Goal: Leave review/rating: Share an evaluation or opinion about a product, service, or content

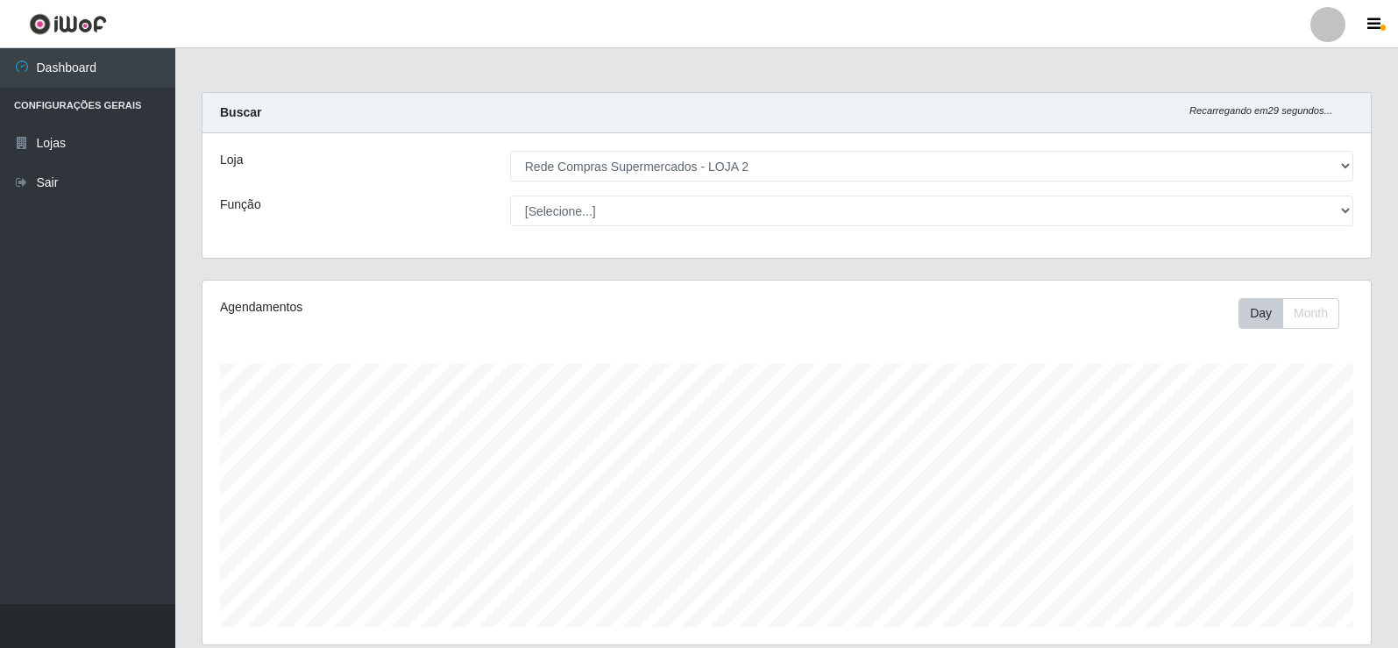
select select "161"
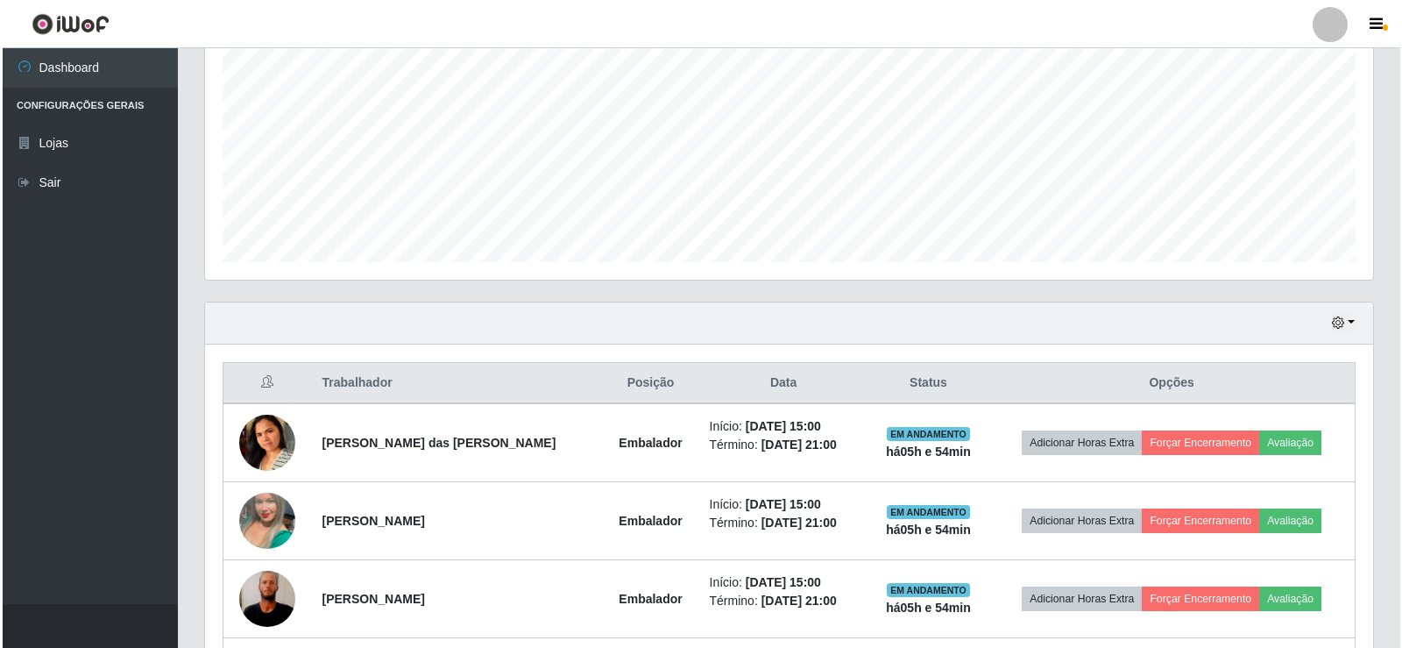
scroll to position [438, 0]
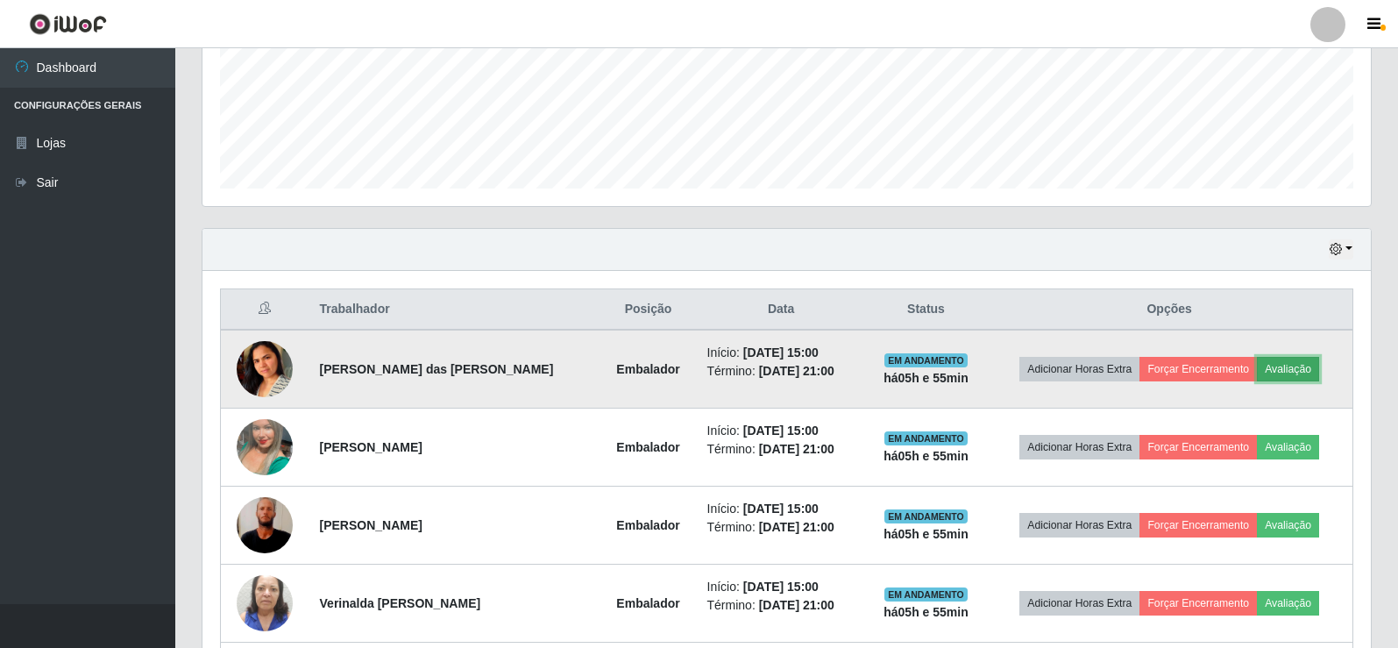
click at [1301, 367] on button "Avaliação" at bounding box center [1288, 369] width 62 height 25
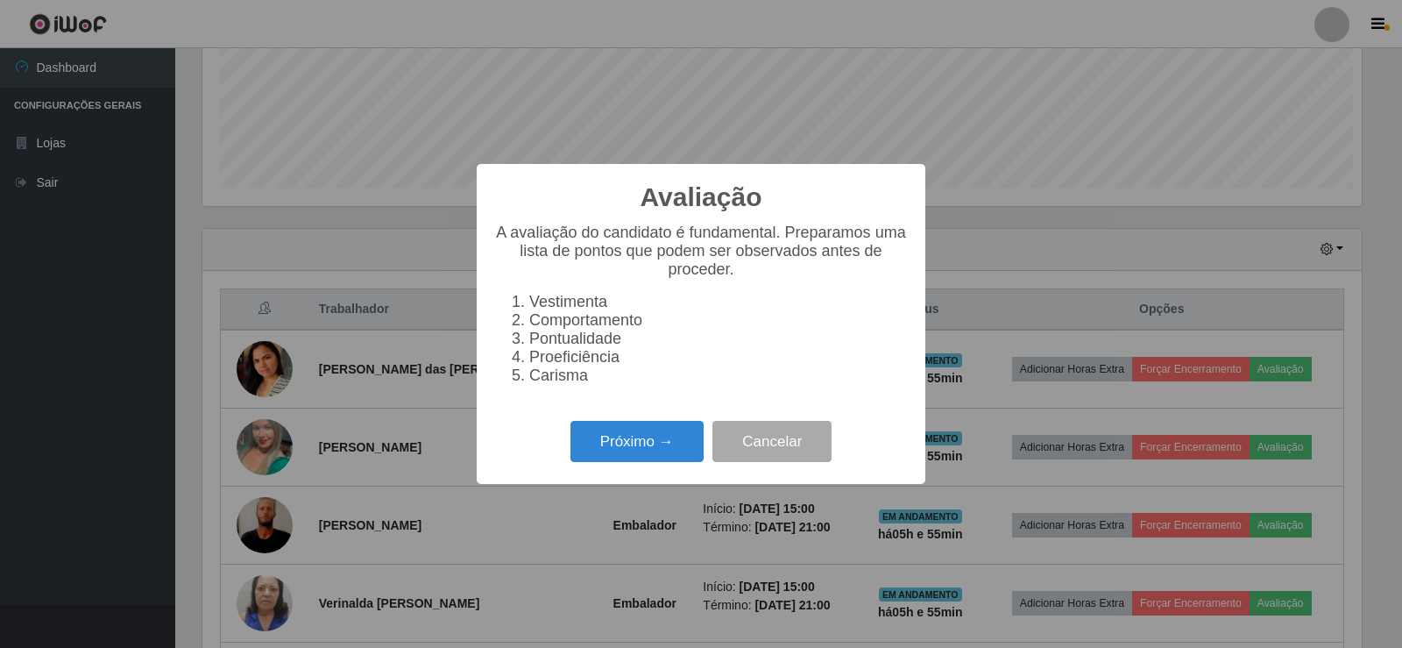
scroll to position [364, 1159]
click at [647, 438] on button "Próximo →" at bounding box center [637, 441] width 133 height 41
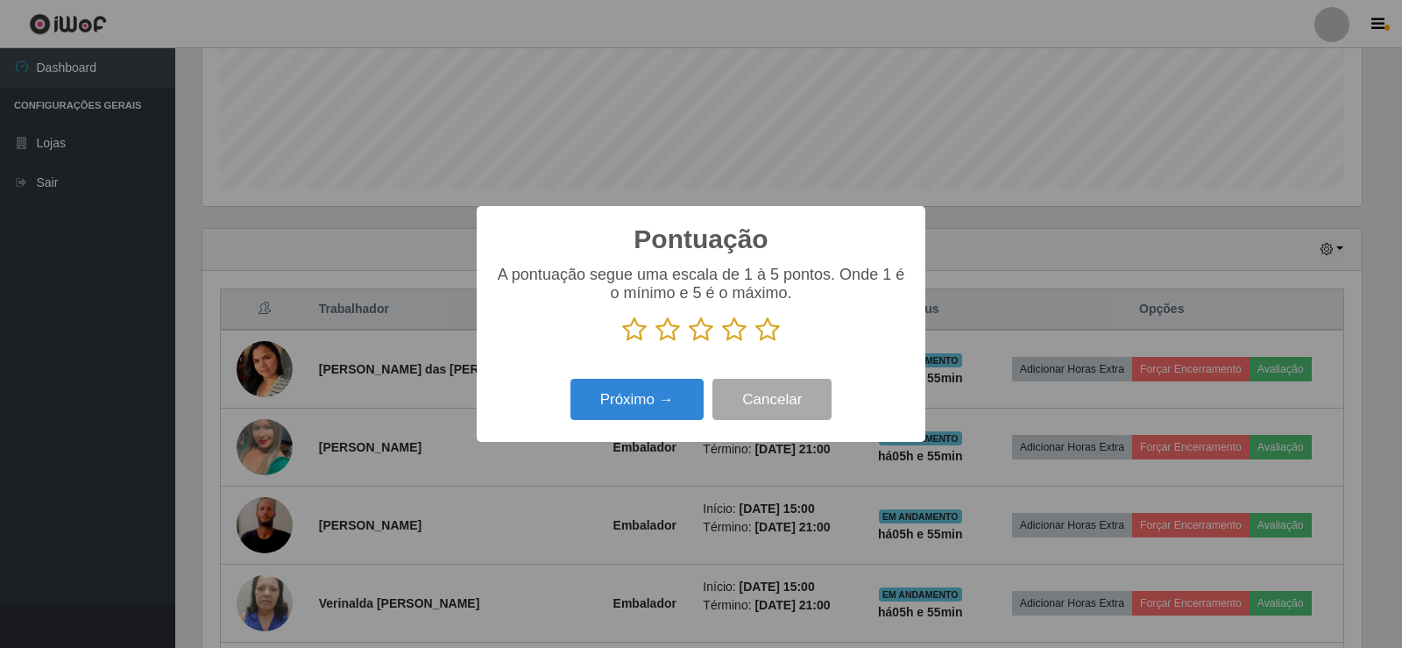
scroll to position [876016, 875220]
click at [770, 329] on icon at bounding box center [767, 329] width 25 height 26
click at [755, 343] on input "radio" at bounding box center [755, 343] width 0 height 0
click at [660, 393] on button "Próximo →" at bounding box center [637, 399] width 133 height 41
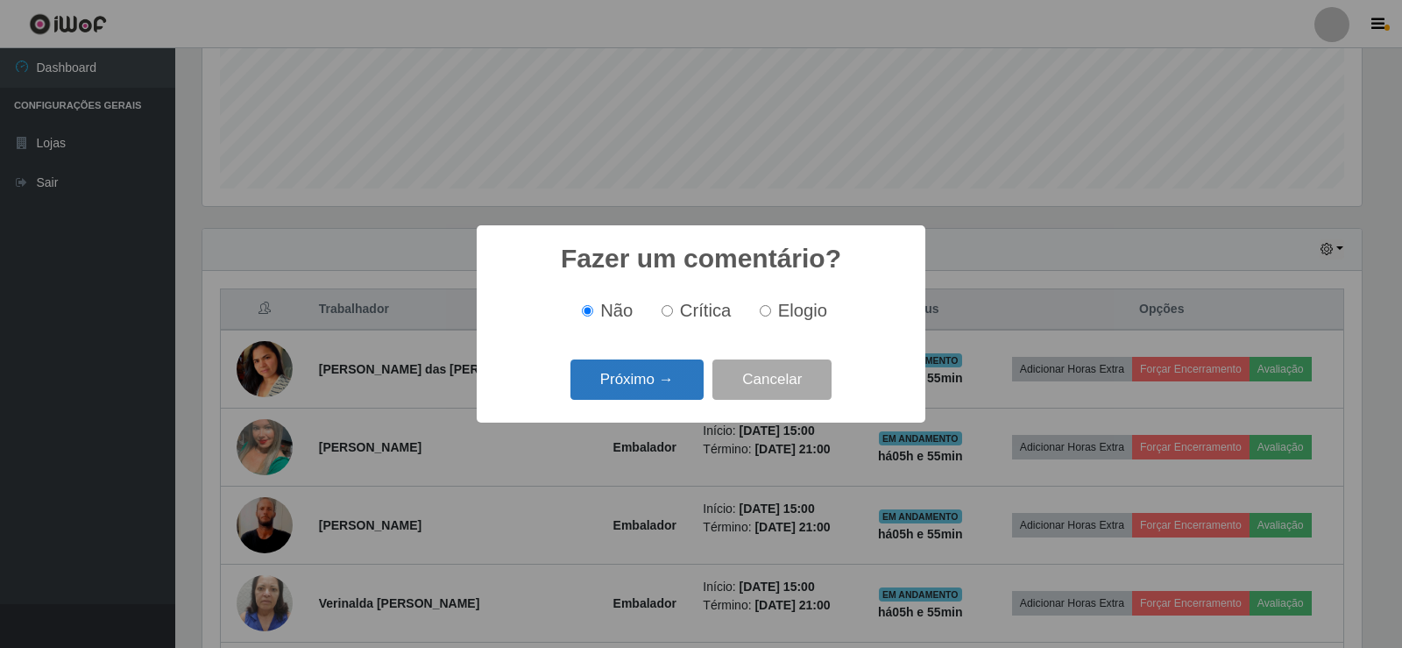
click at [666, 385] on button "Próximo →" at bounding box center [637, 379] width 133 height 41
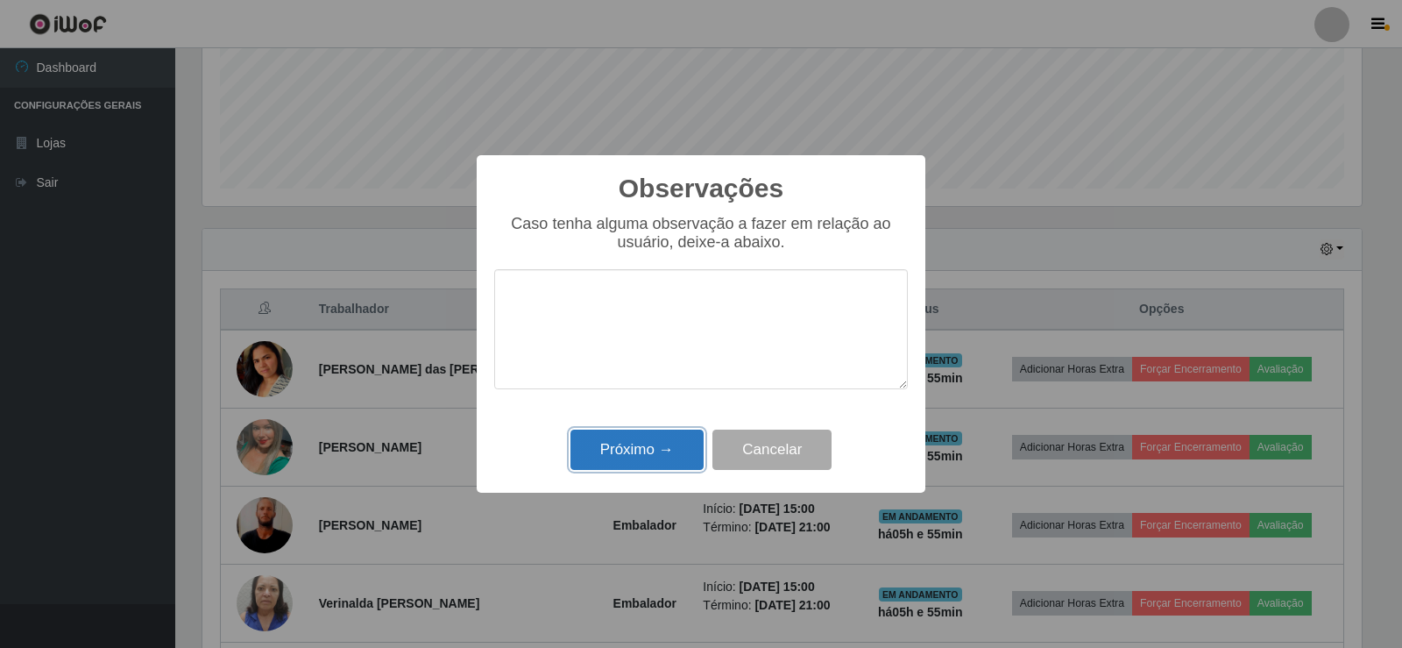
click at [654, 443] on button "Próximo →" at bounding box center [637, 449] width 133 height 41
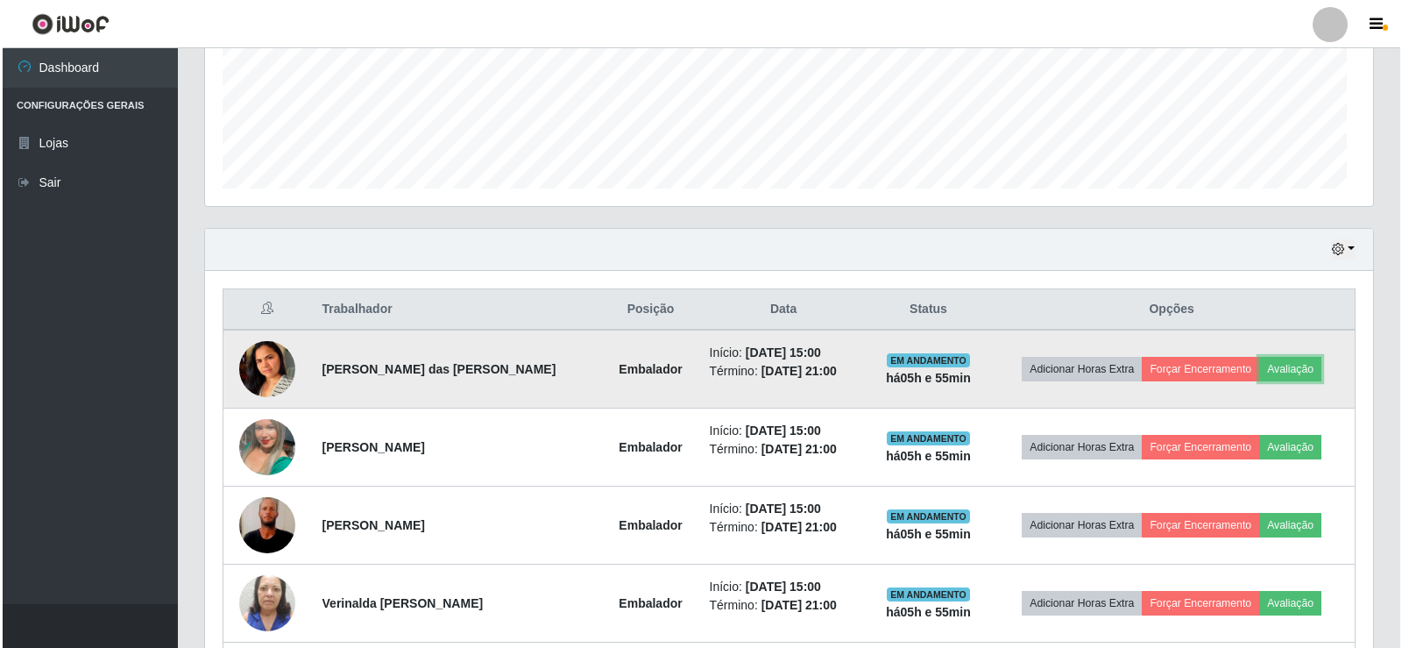
scroll to position [364, 1168]
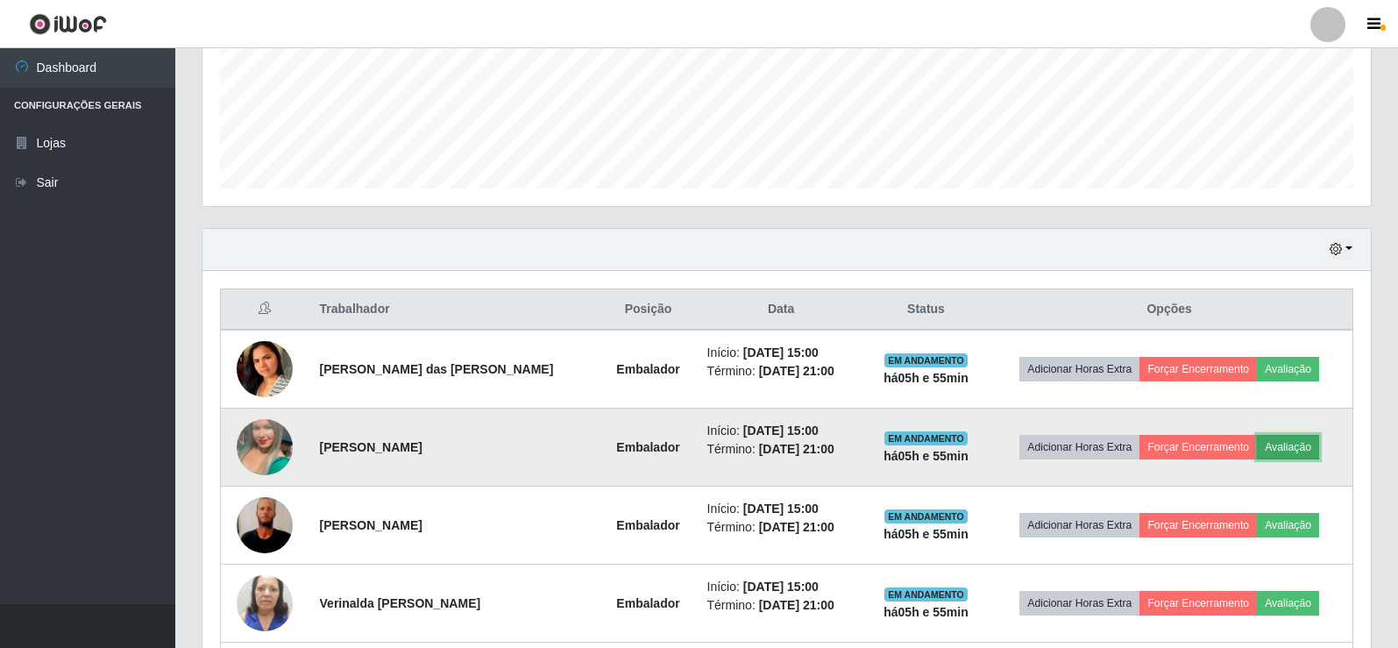
click at [1281, 441] on button "Avaliação" at bounding box center [1288, 447] width 62 height 25
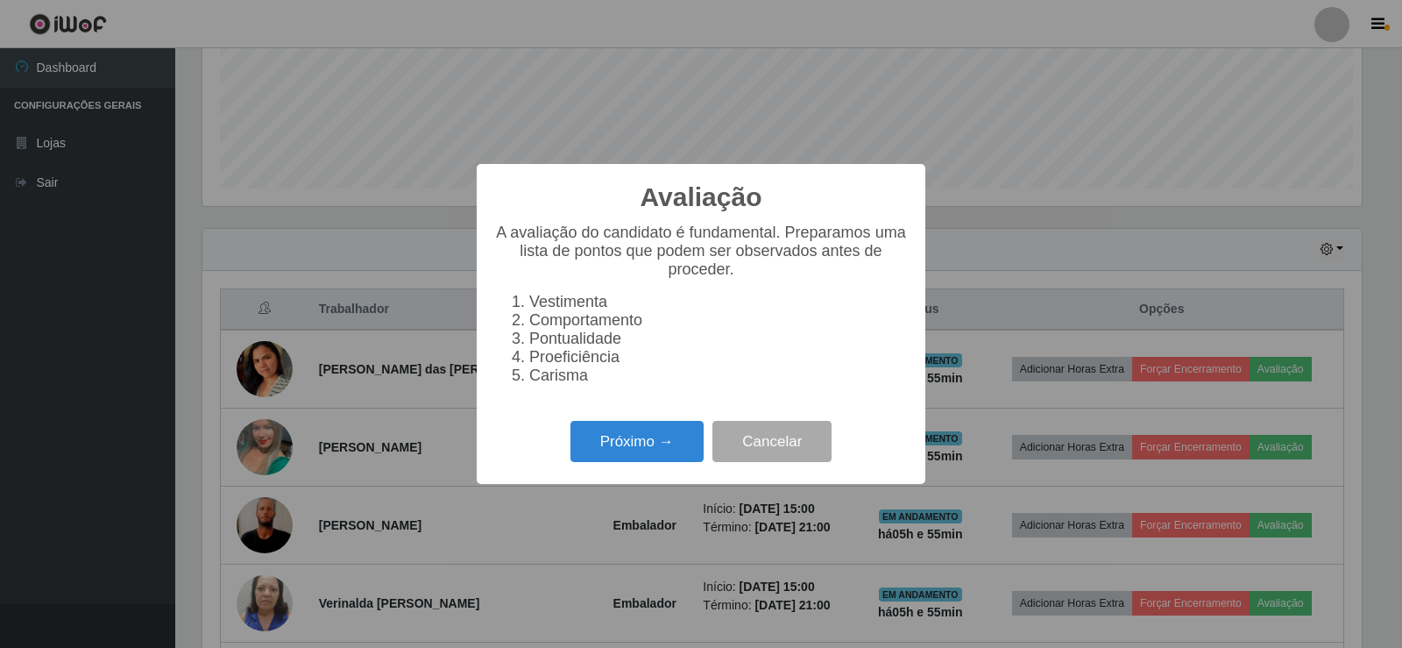
scroll to position [364, 1159]
click at [643, 457] on button "Próximo →" at bounding box center [637, 441] width 133 height 41
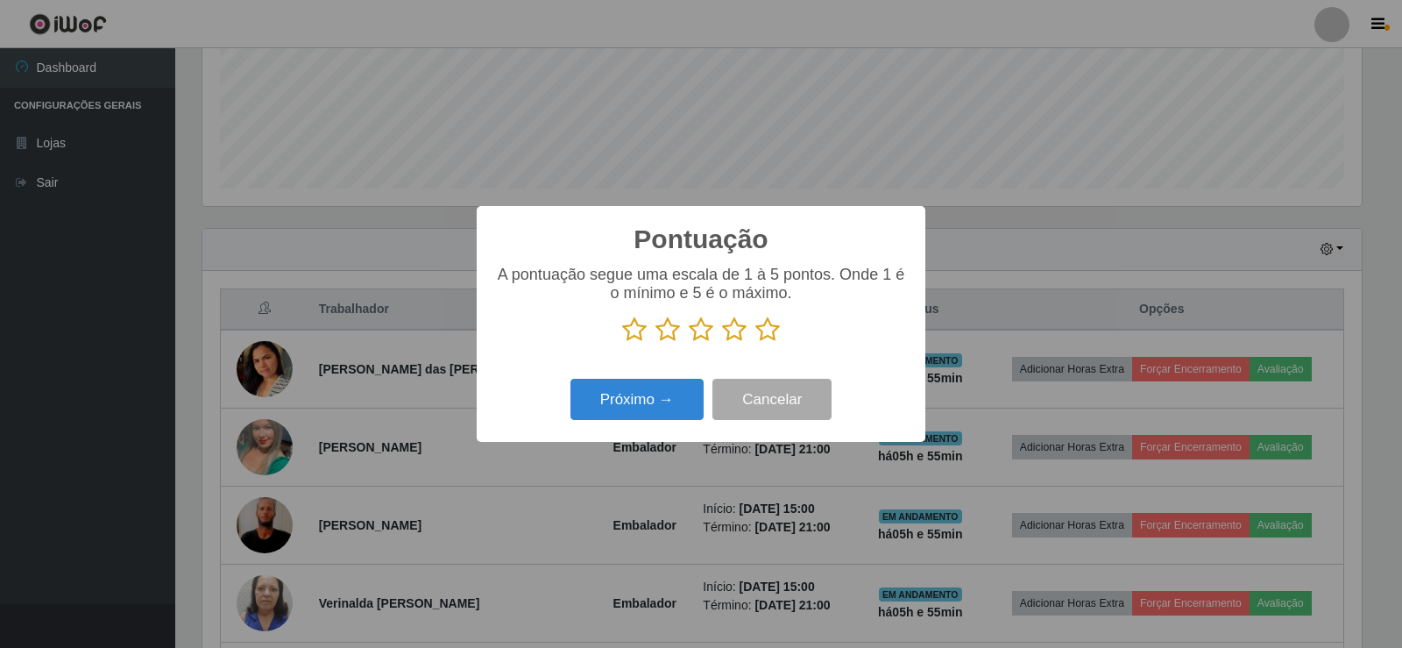
scroll to position [876016, 875220]
click at [767, 340] on icon at bounding box center [767, 329] width 25 height 26
click at [755, 343] on input "radio" at bounding box center [755, 343] width 0 height 0
click at [673, 408] on button "Próximo →" at bounding box center [637, 399] width 133 height 41
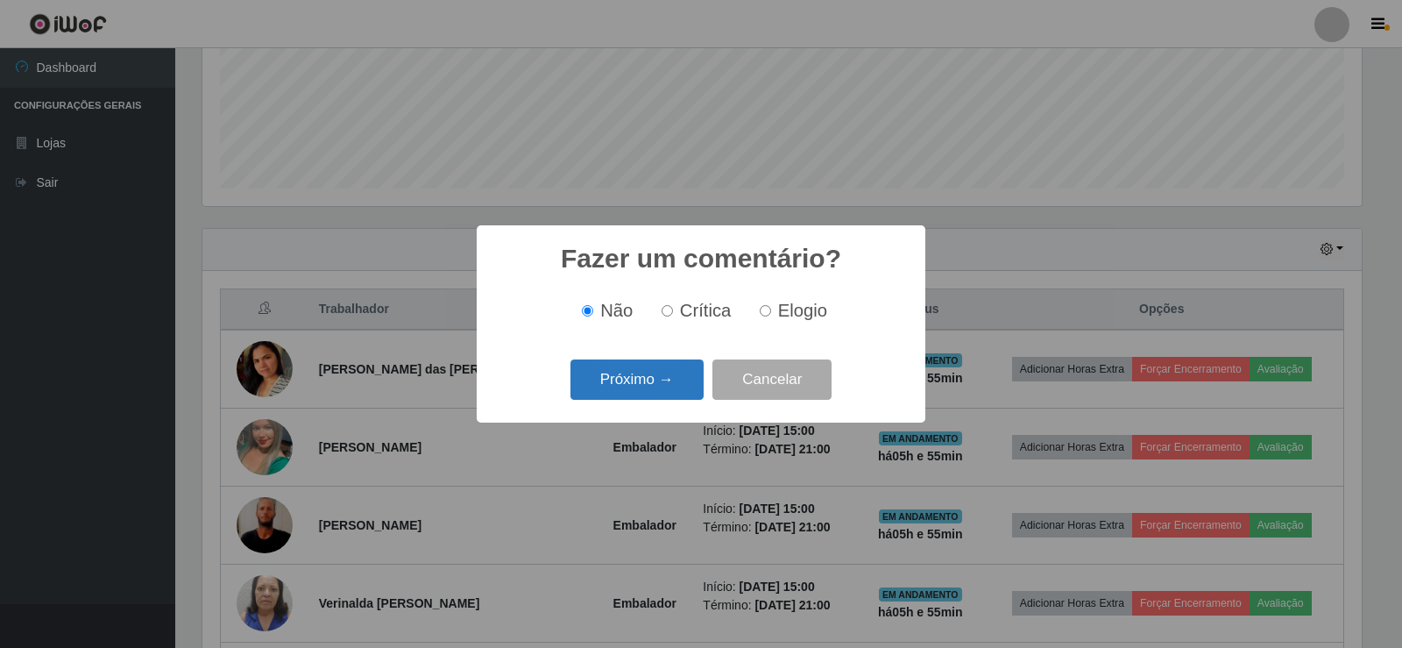
click at [663, 397] on button "Próximo →" at bounding box center [637, 379] width 133 height 41
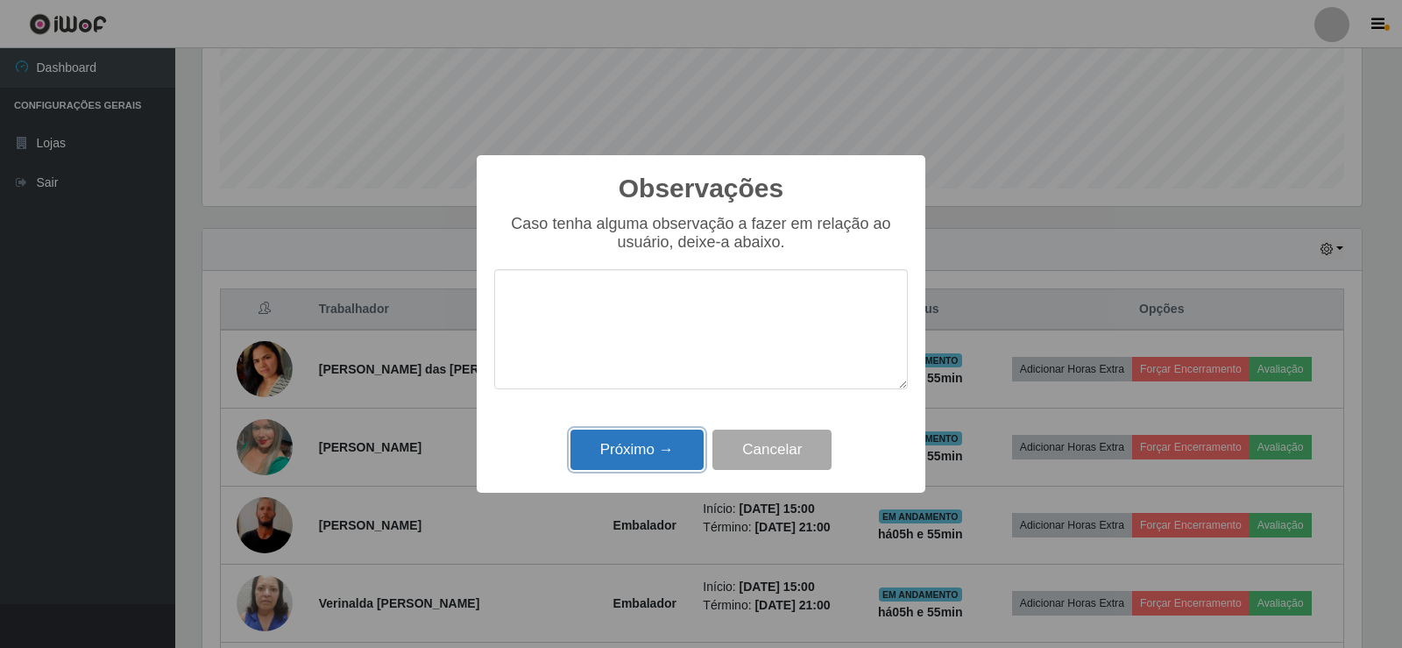
click at [687, 461] on button "Próximo →" at bounding box center [637, 449] width 133 height 41
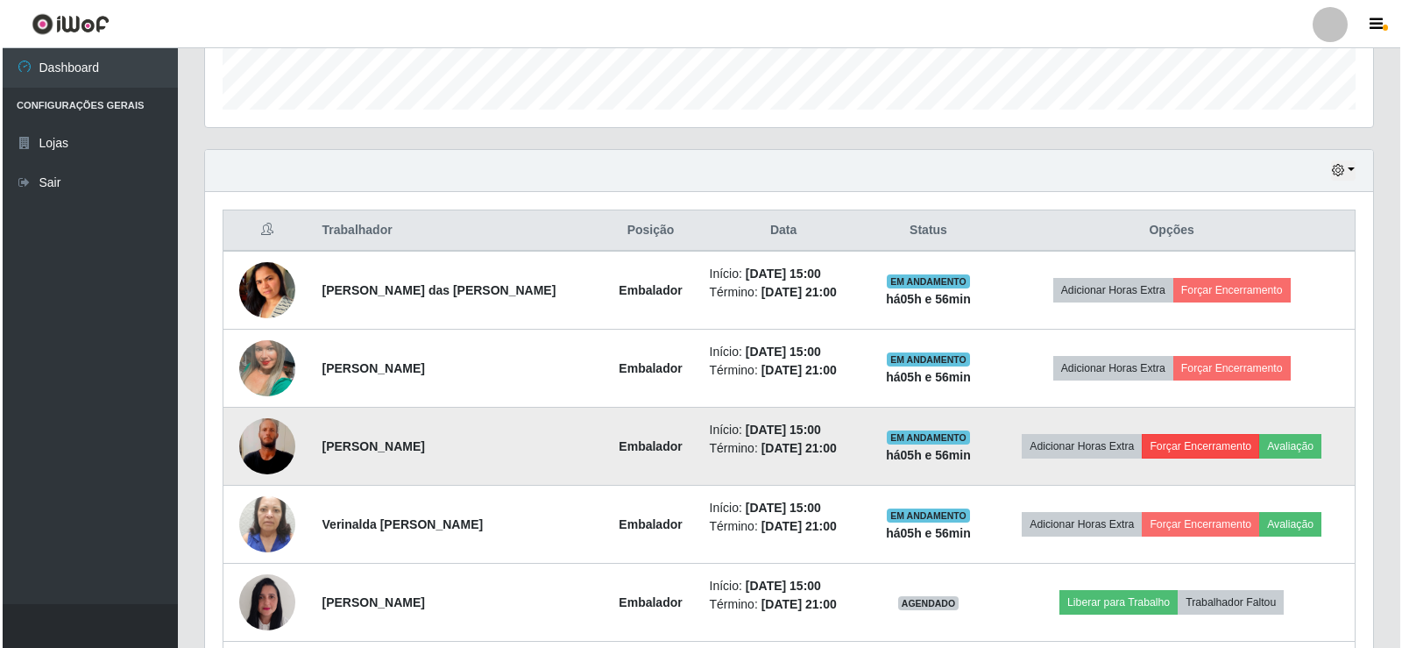
scroll to position [613, 0]
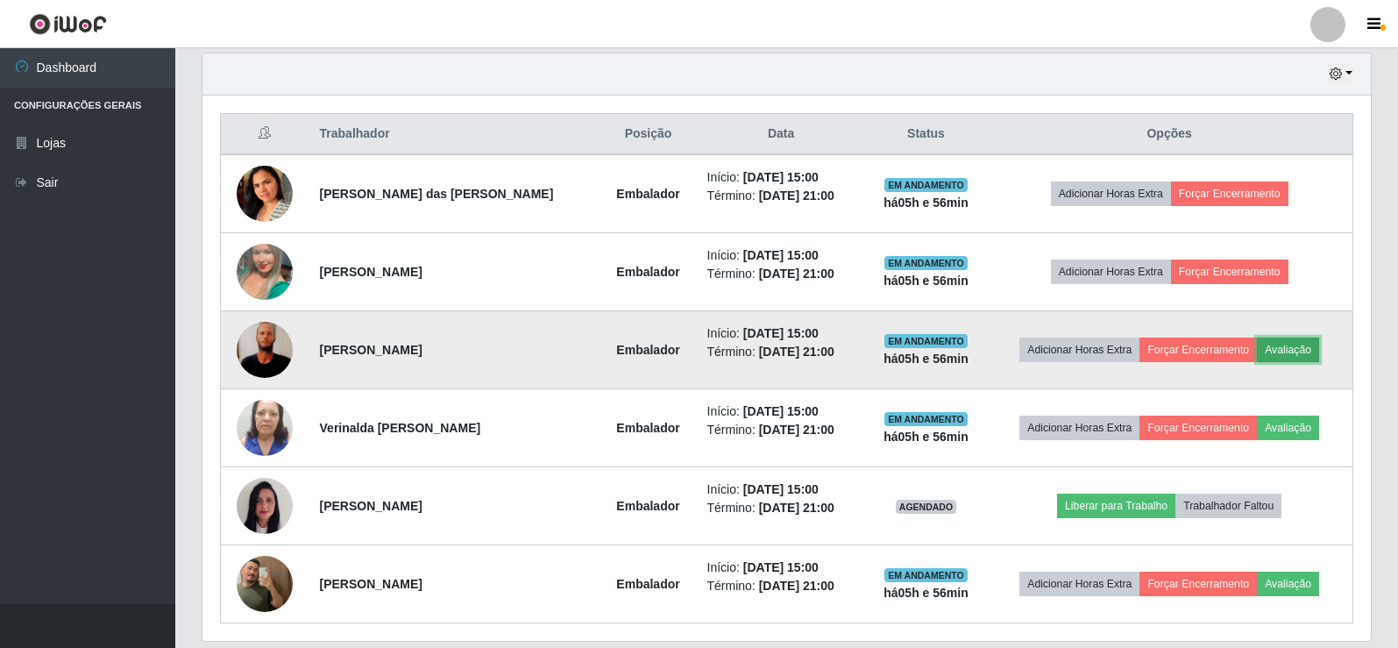
click at [1294, 344] on button "Avaliação" at bounding box center [1288, 349] width 62 height 25
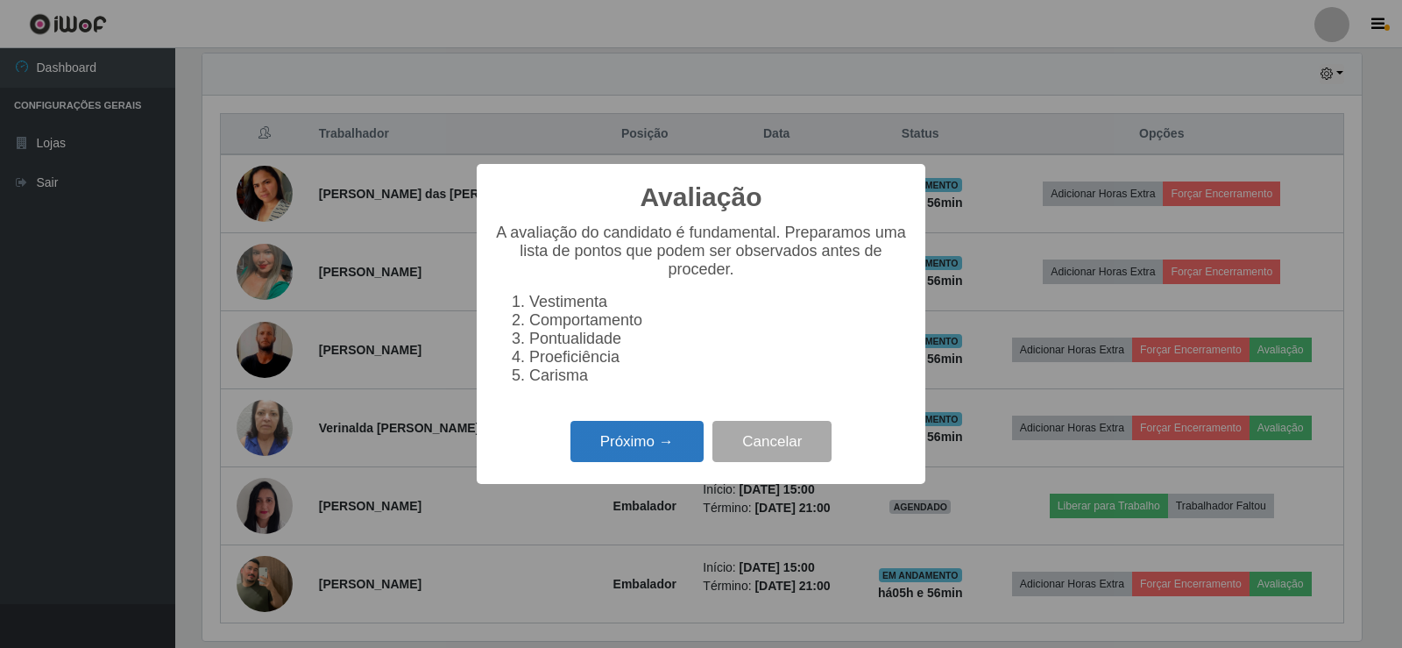
click at [642, 443] on button "Próximo →" at bounding box center [637, 441] width 133 height 41
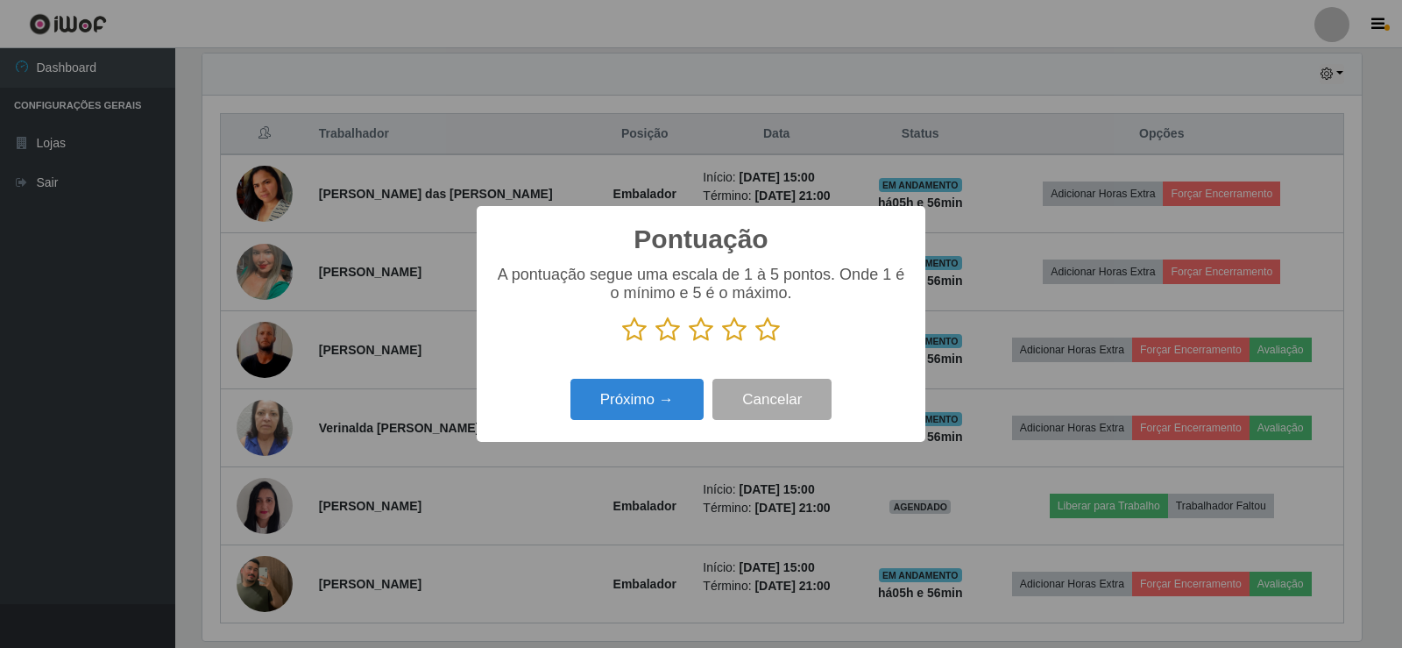
scroll to position [876016, 875220]
click at [761, 342] on icon at bounding box center [767, 329] width 25 height 26
click at [755, 343] on input "radio" at bounding box center [755, 343] width 0 height 0
click at [687, 396] on button "Próximo →" at bounding box center [637, 399] width 133 height 41
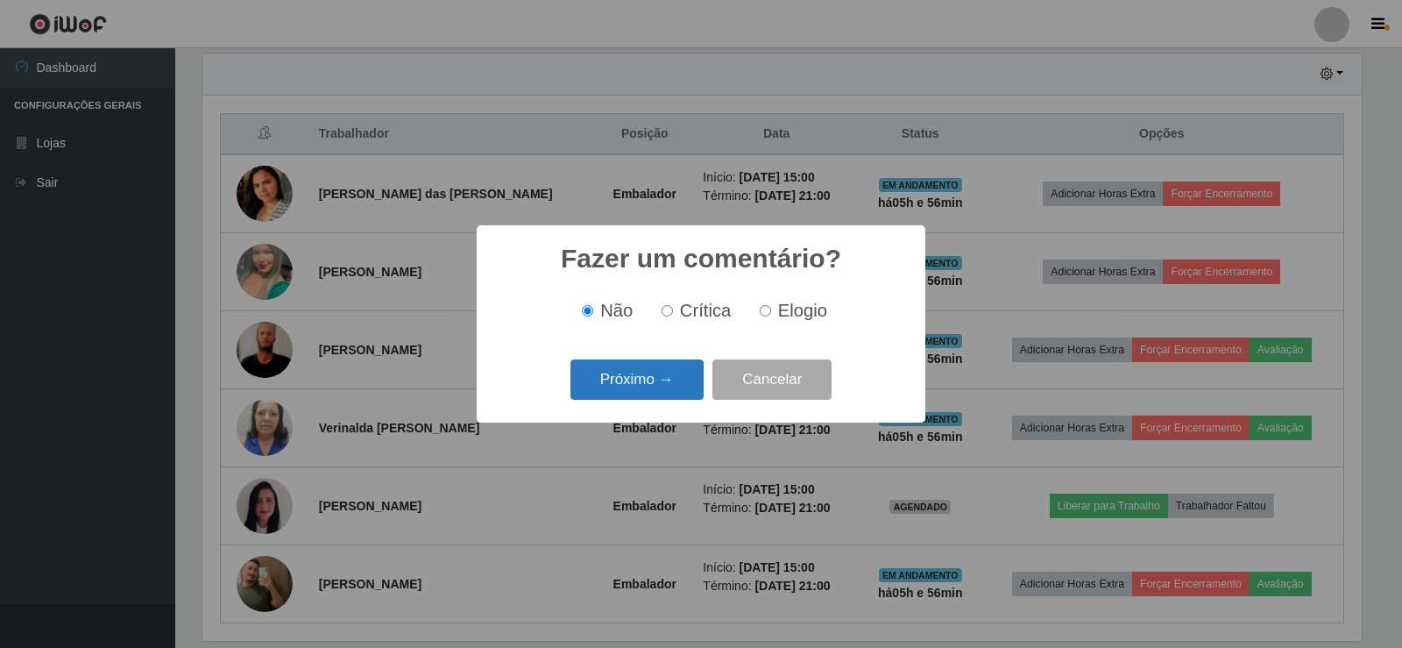
click at [652, 375] on button "Próximo →" at bounding box center [637, 379] width 133 height 41
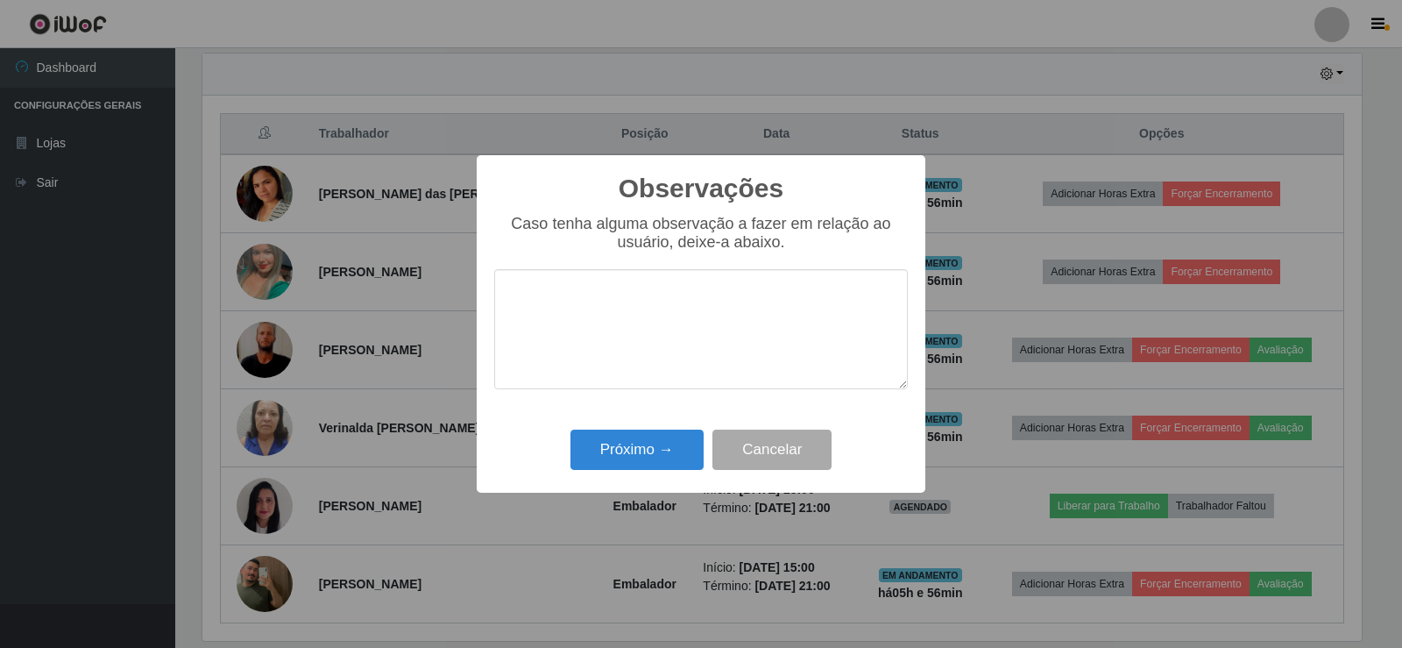
click at [649, 429] on div "Próximo → Cancelar" at bounding box center [701, 449] width 414 height 50
click at [647, 445] on button "Próximo →" at bounding box center [637, 449] width 133 height 41
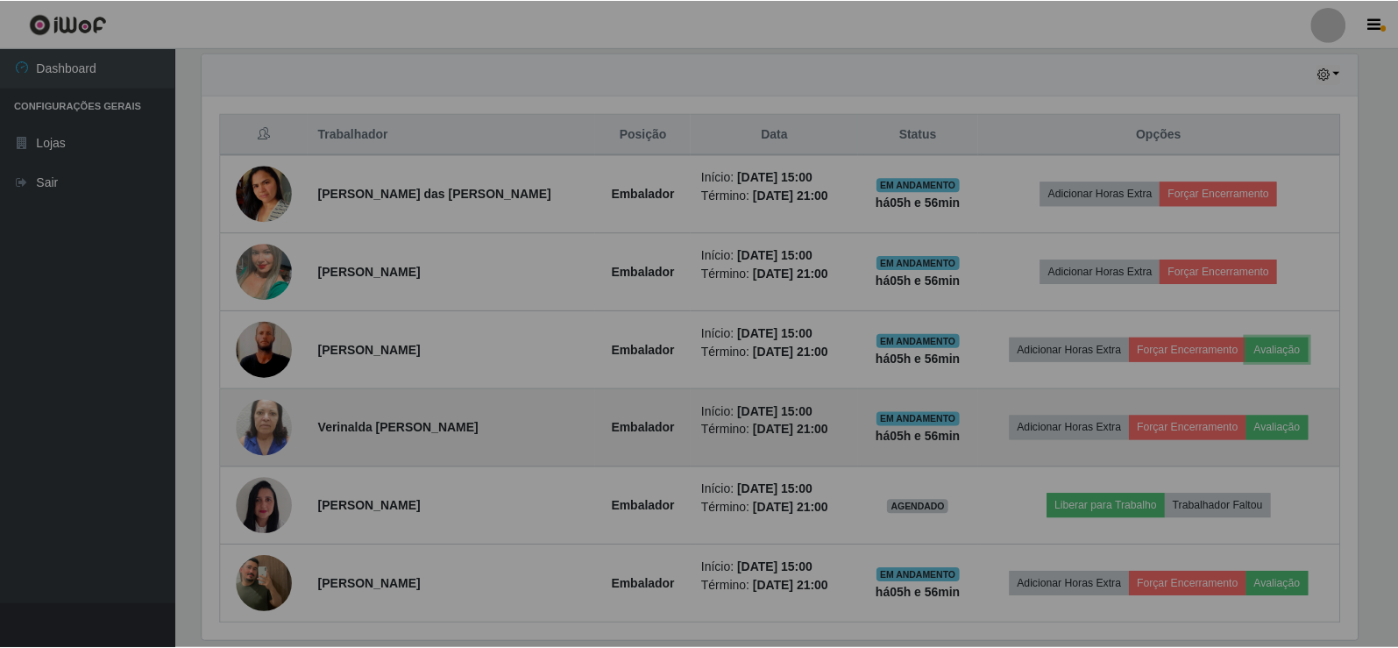
scroll to position [364, 1168]
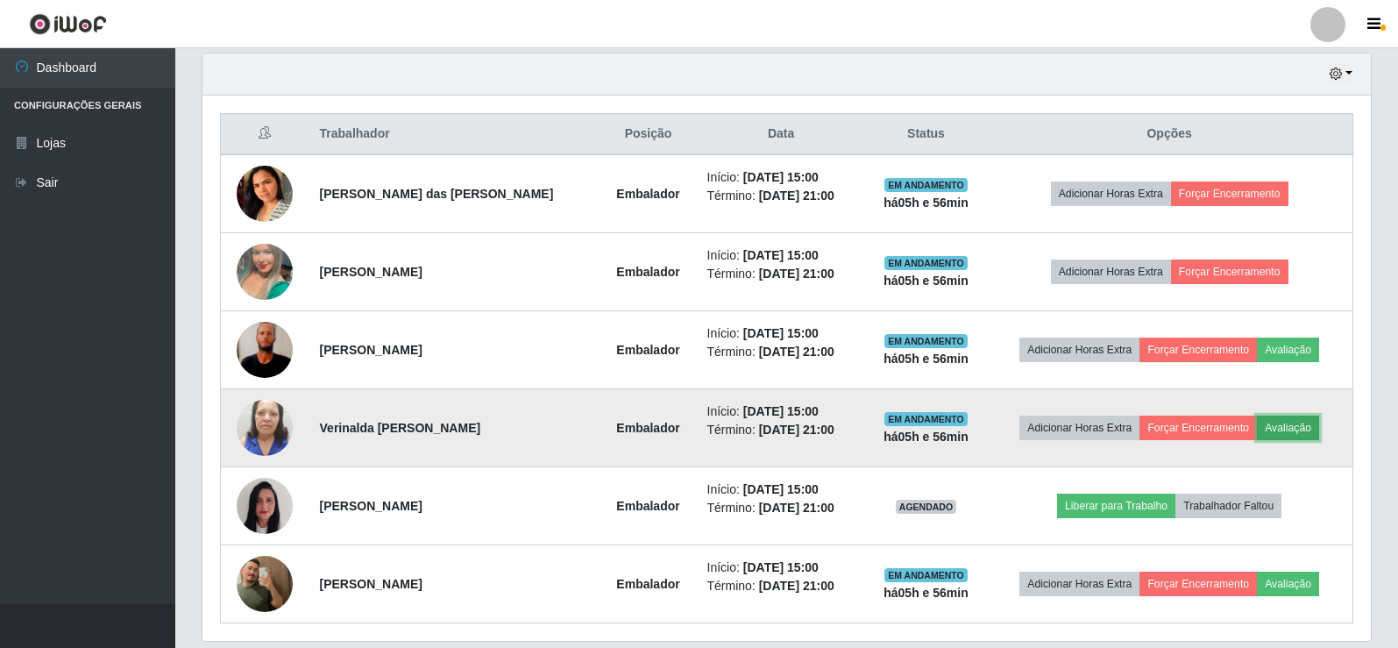
click at [1283, 432] on button "Avaliação" at bounding box center [1288, 427] width 62 height 25
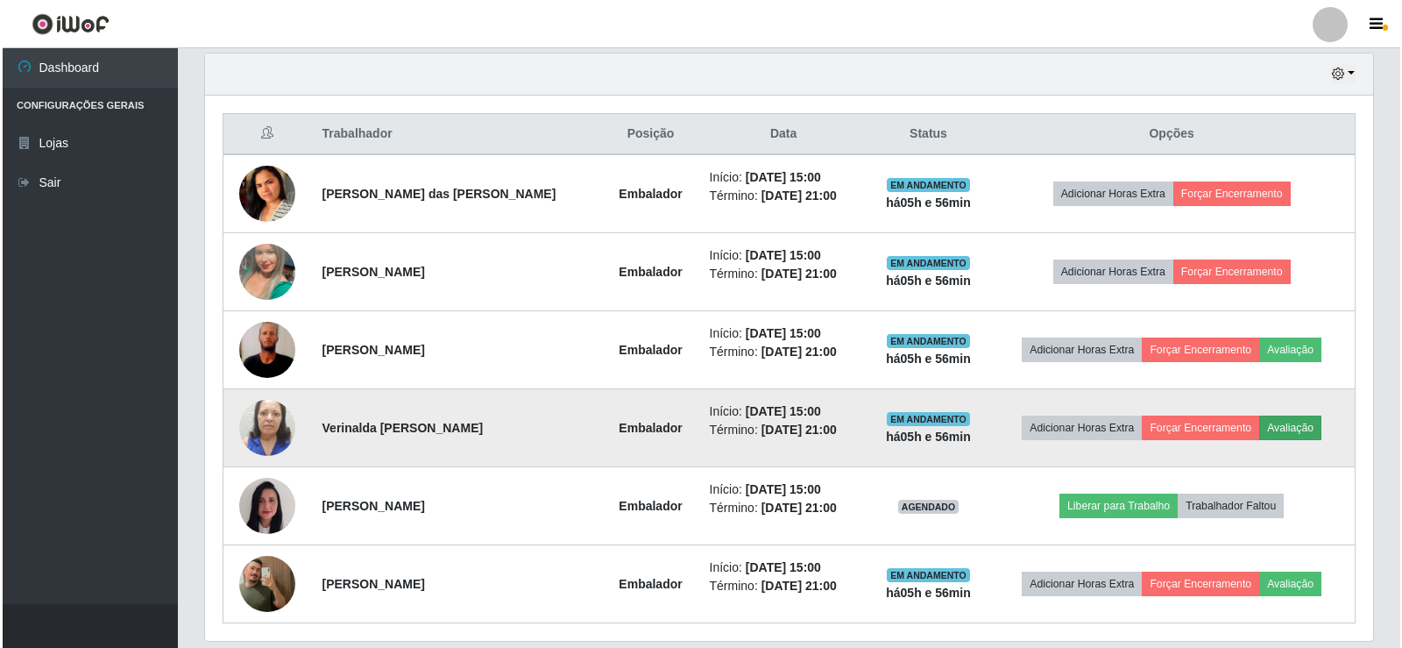
scroll to position [364, 1159]
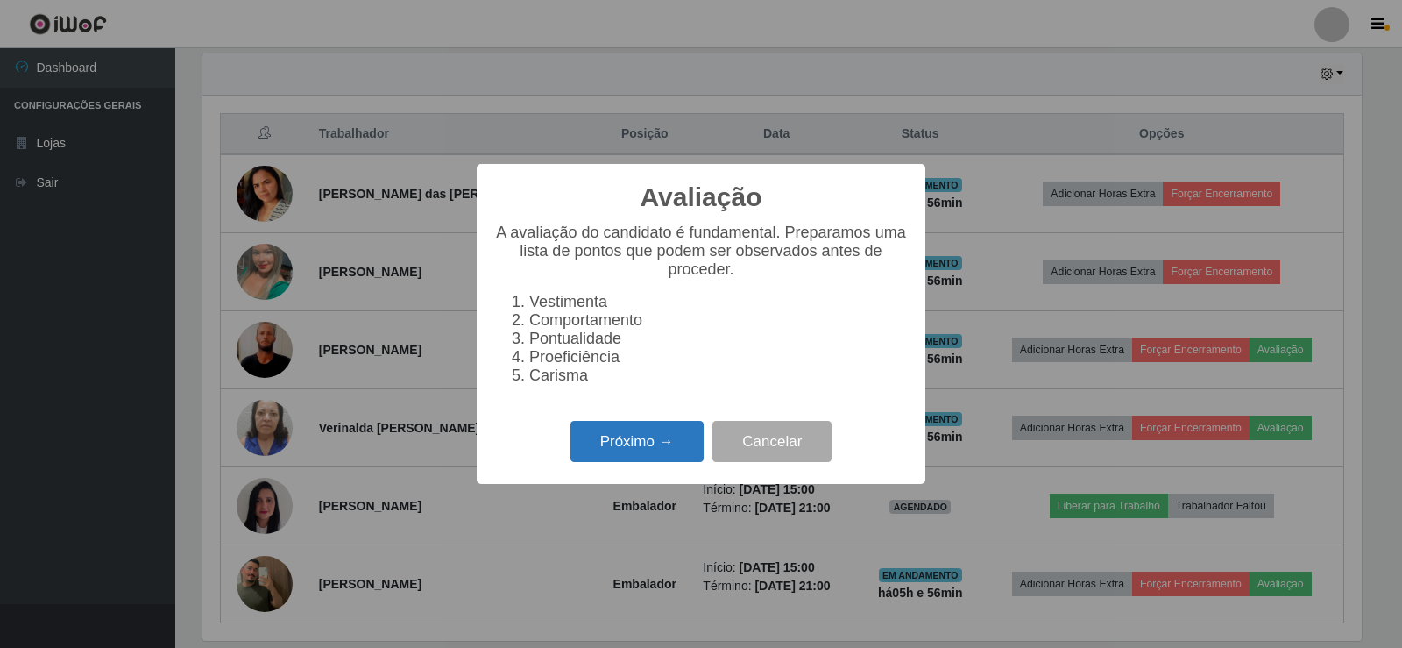
click at [611, 451] on button "Próximo →" at bounding box center [637, 441] width 133 height 41
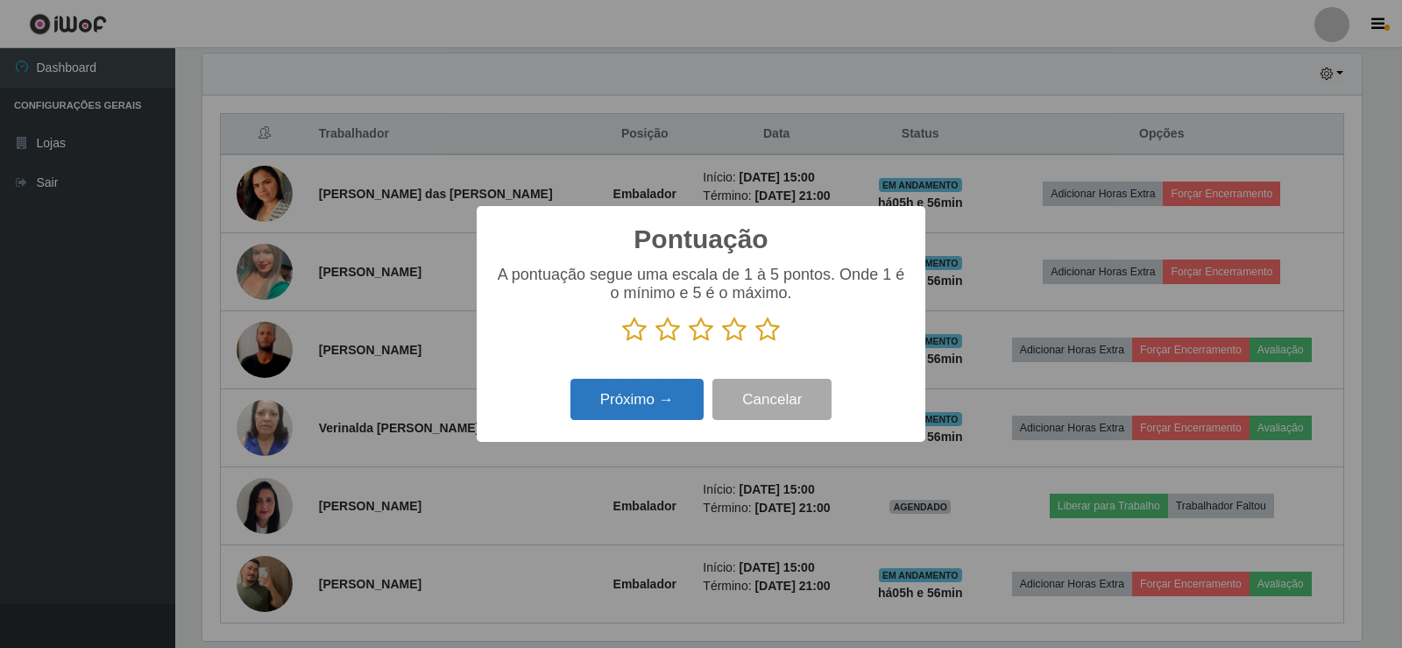
scroll to position [876016, 875220]
click at [768, 330] on icon at bounding box center [767, 329] width 25 height 26
click at [755, 343] on input "radio" at bounding box center [755, 343] width 0 height 0
click at [653, 413] on button "Próximo →" at bounding box center [637, 399] width 133 height 41
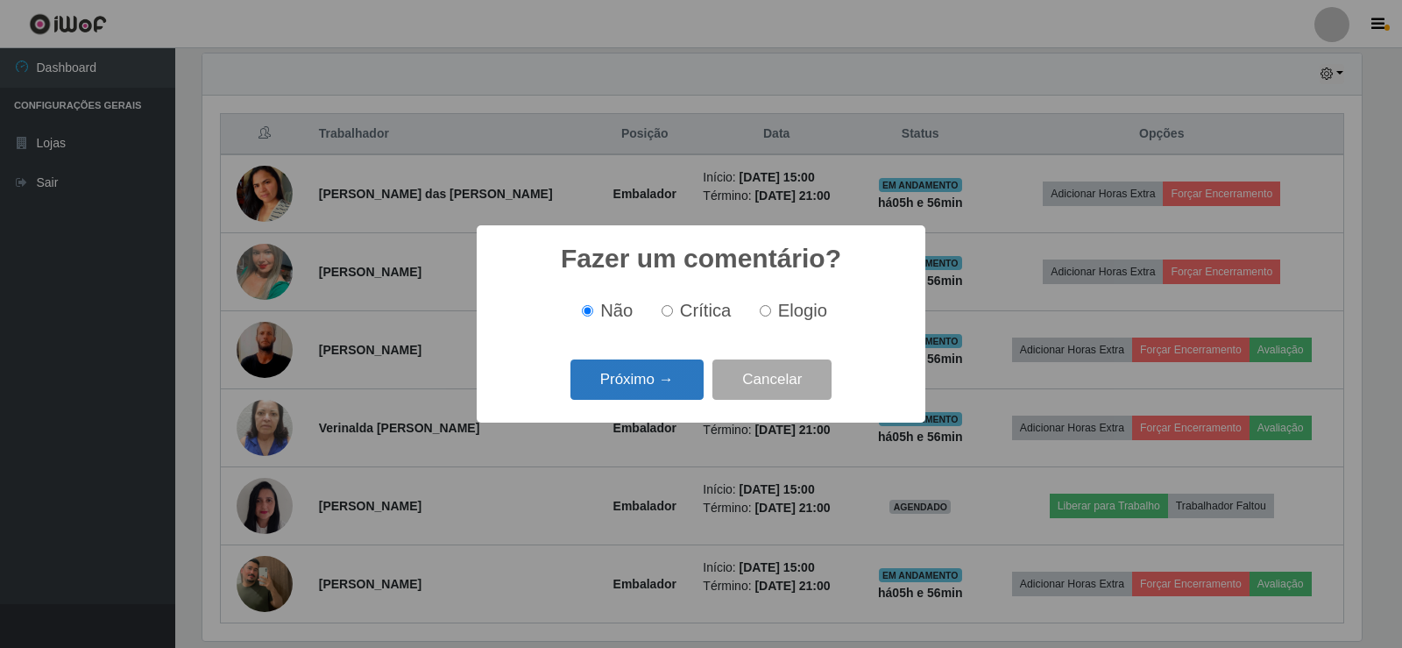
click at [651, 383] on button "Próximo →" at bounding box center [637, 379] width 133 height 41
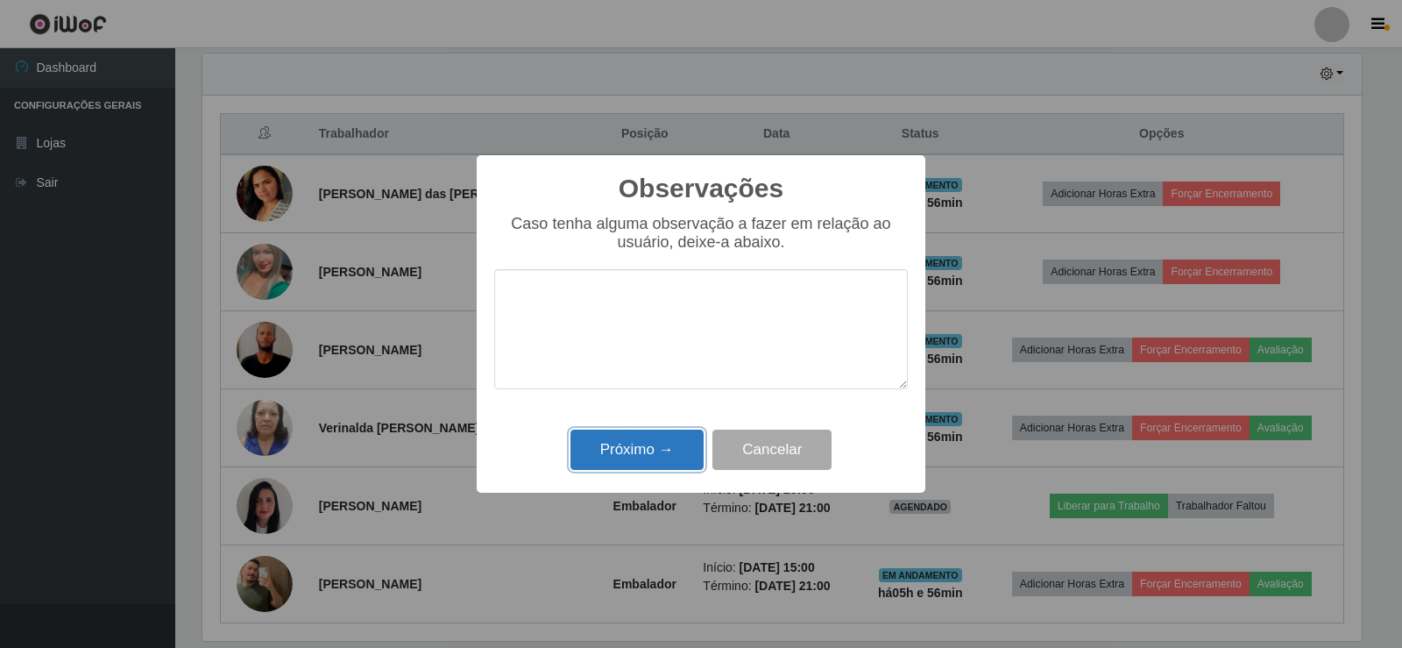
click at [642, 463] on button "Próximo →" at bounding box center [637, 449] width 133 height 41
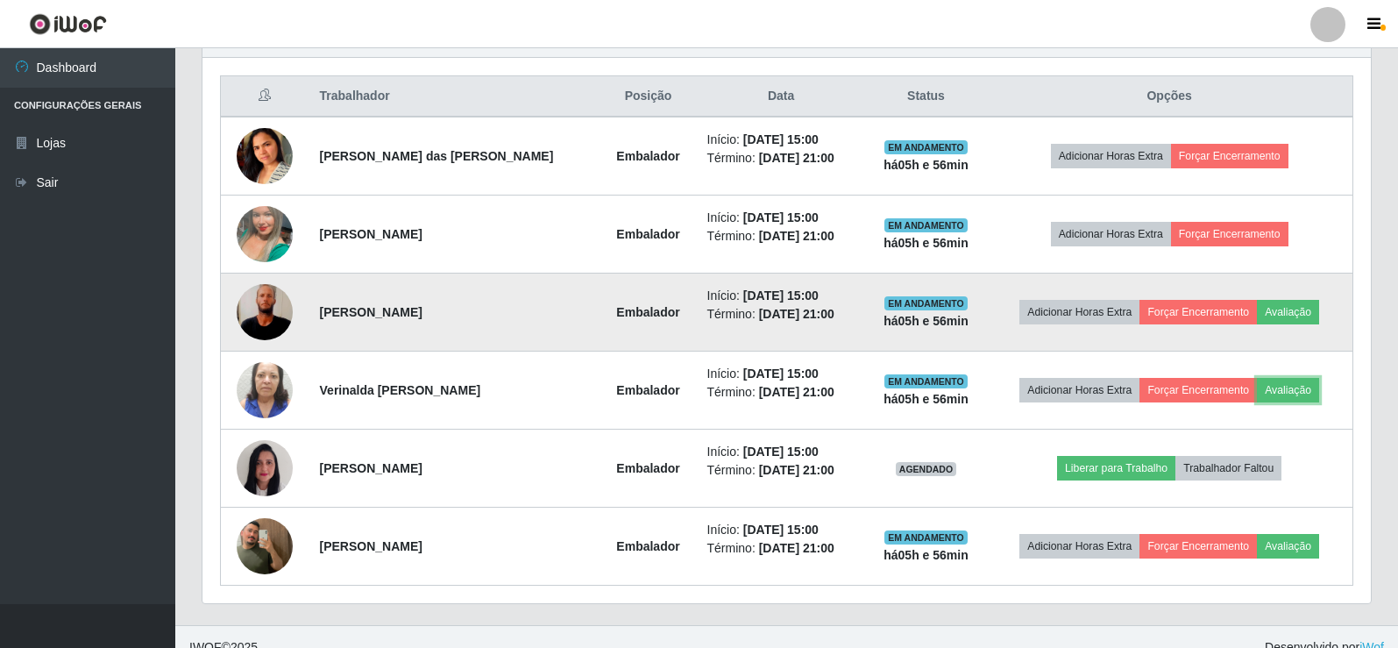
scroll to position [672, 0]
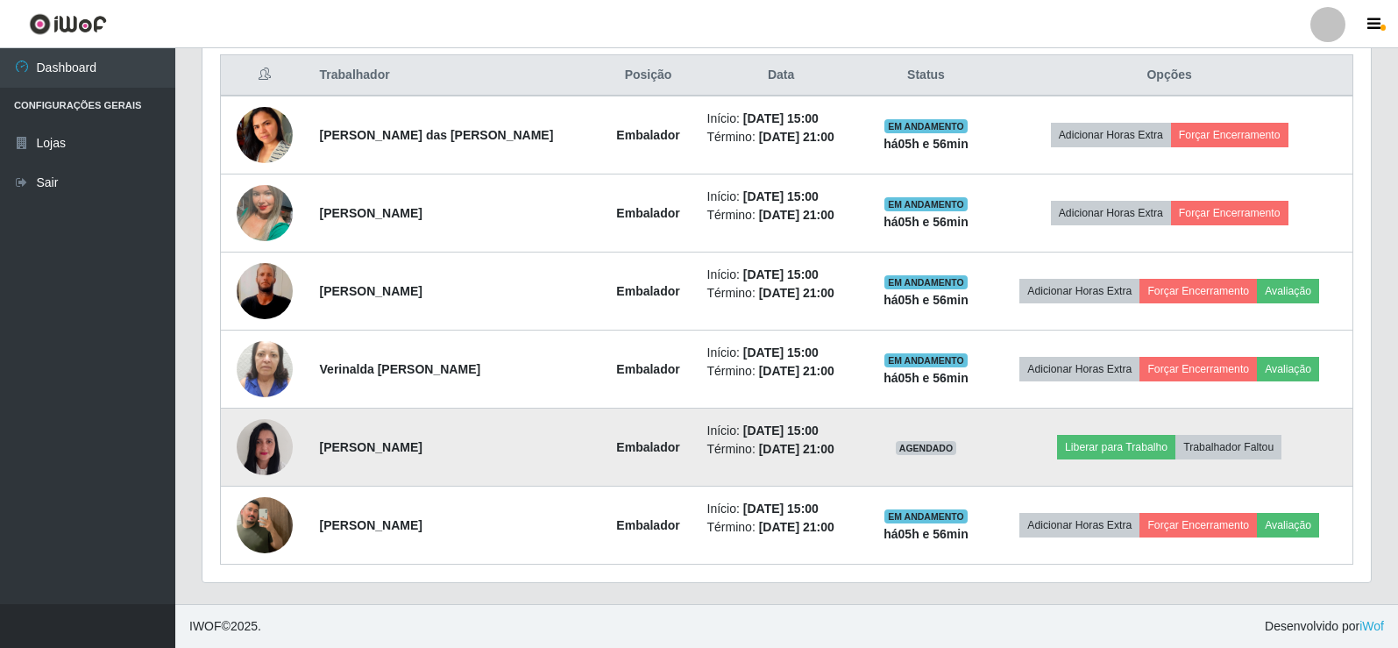
click at [280, 428] on img at bounding box center [265, 447] width 56 height 74
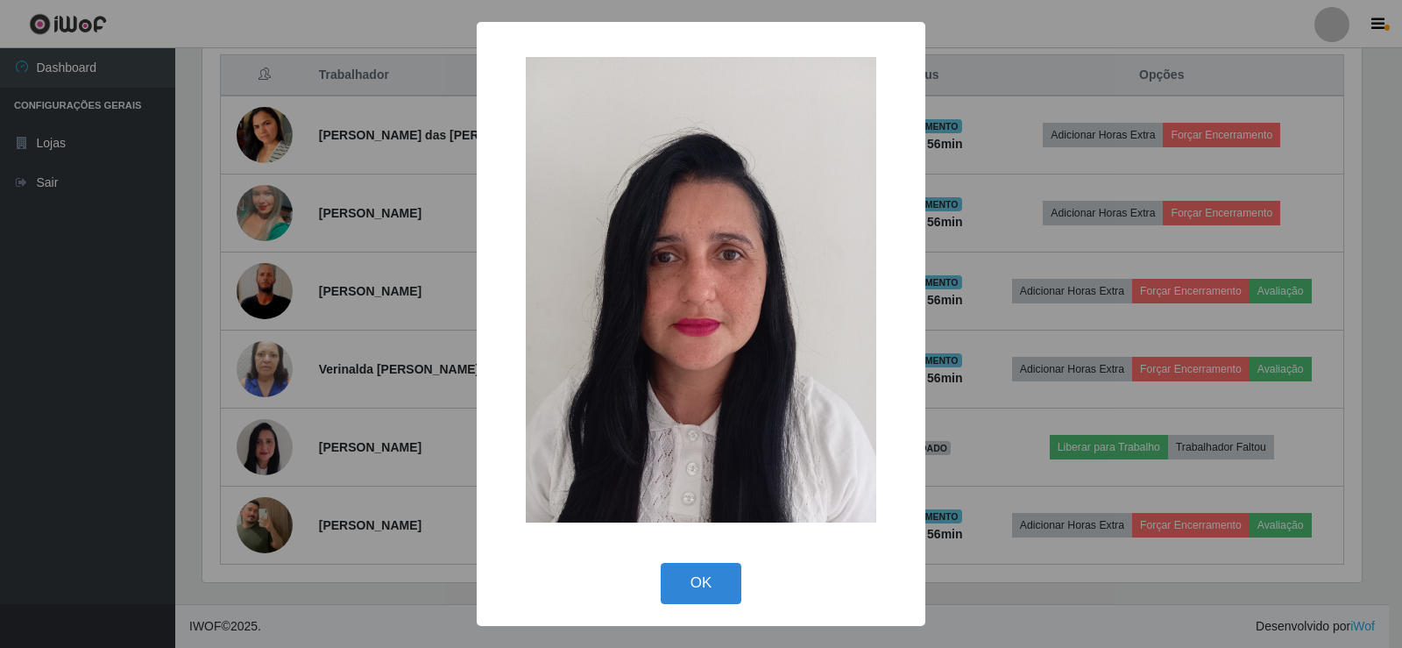
click at [340, 360] on div "× OK Cancel" at bounding box center [701, 324] width 1402 height 648
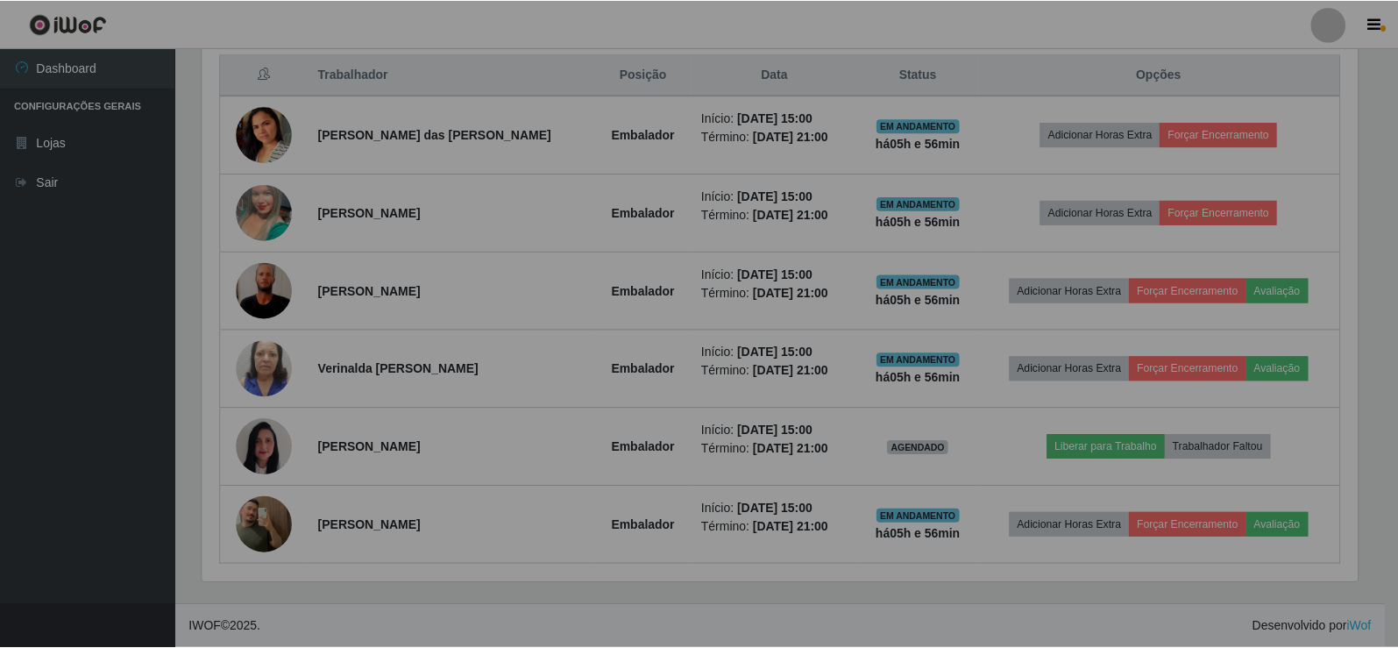
scroll to position [0, 0]
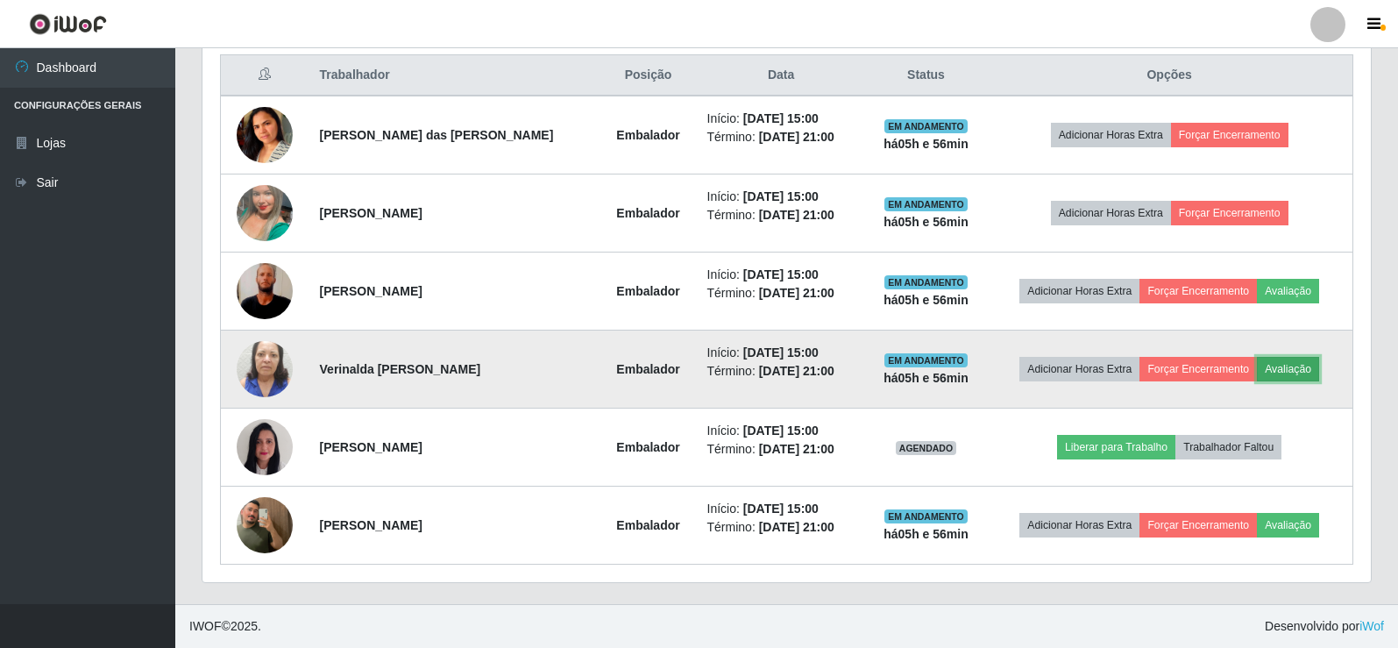
click at [1276, 375] on button "Avaliação" at bounding box center [1288, 369] width 62 height 25
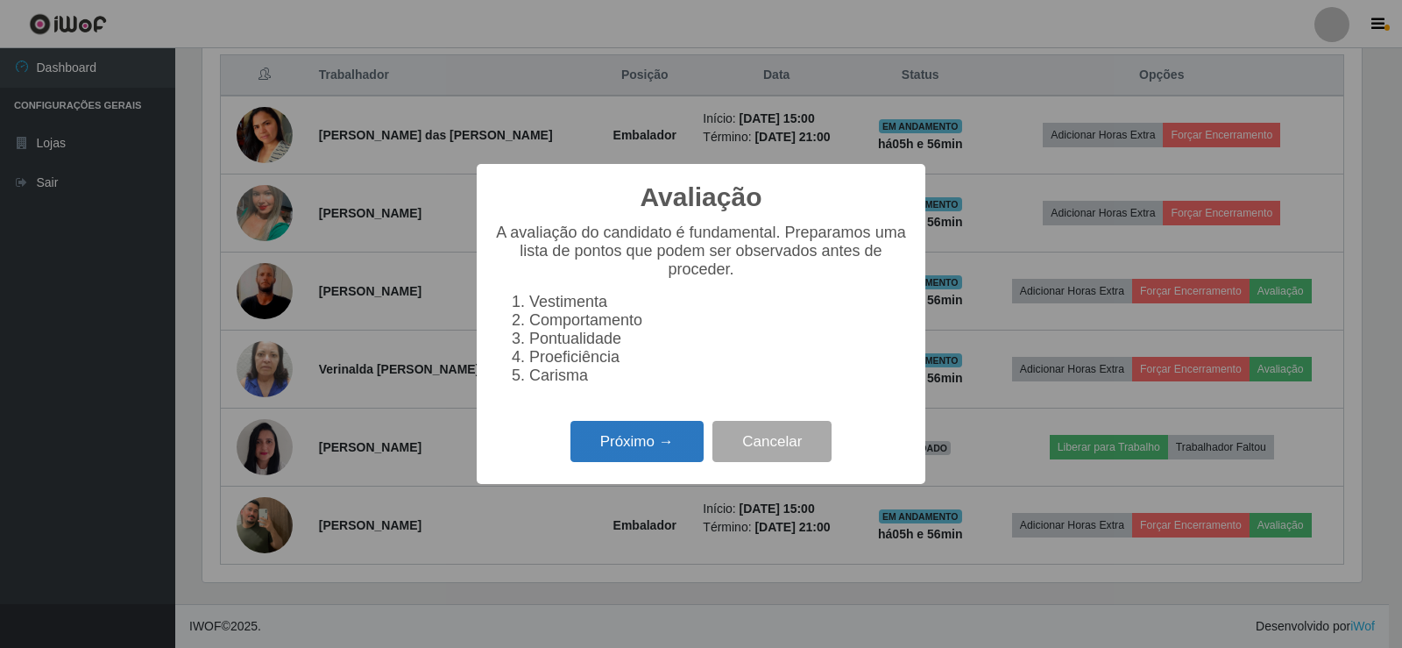
click at [649, 440] on button "Próximo →" at bounding box center [637, 441] width 133 height 41
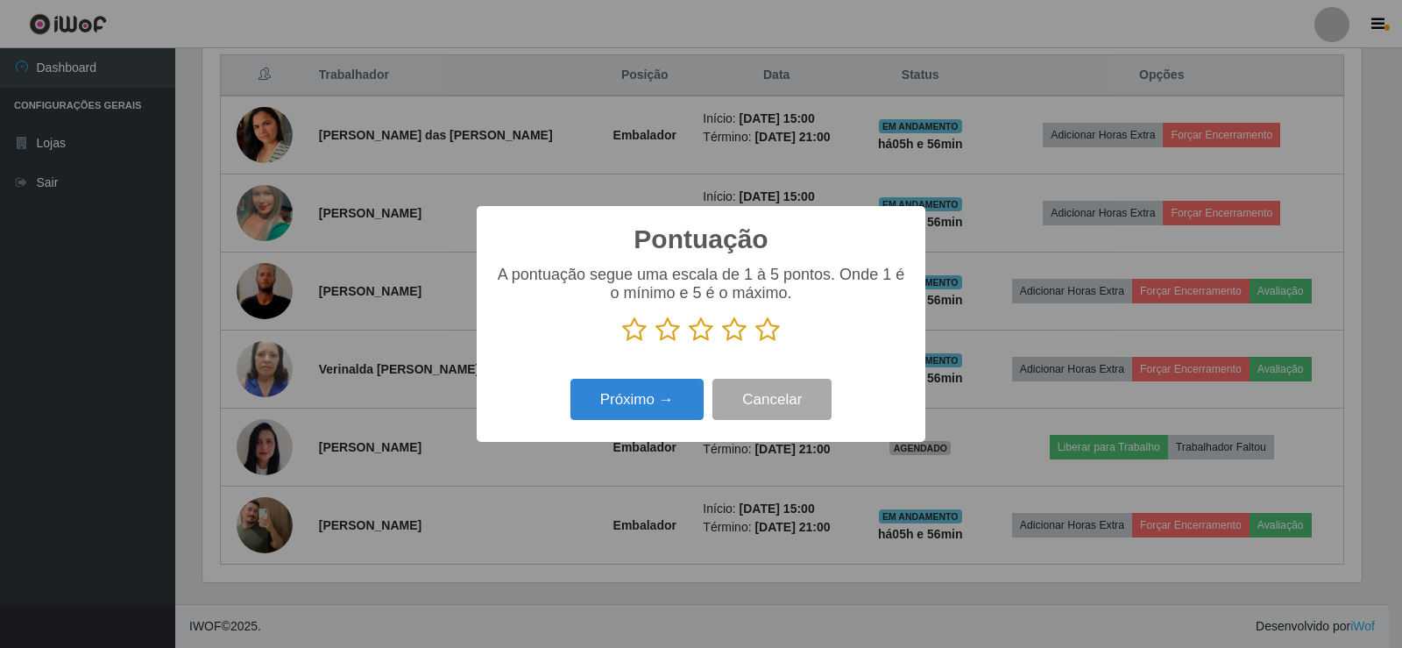
click at [767, 333] on icon at bounding box center [767, 329] width 25 height 26
click at [755, 343] on input "radio" at bounding box center [755, 343] width 0 height 0
click at [670, 377] on div "Próximo → Cancelar" at bounding box center [701, 399] width 414 height 50
click at [663, 399] on button "Próximo →" at bounding box center [637, 399] width 133 height 41
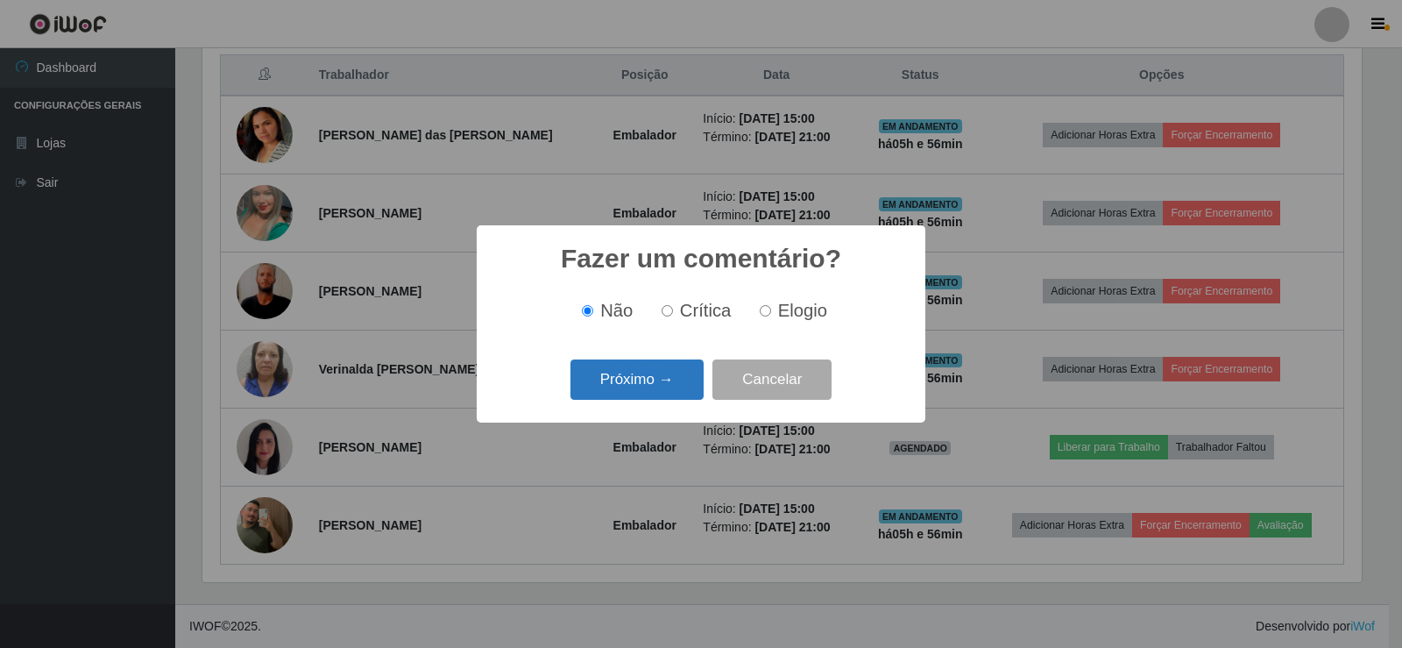
click at [637, 373] on button "Próximo →" at bounding box center [637, 379] width 133 height 41
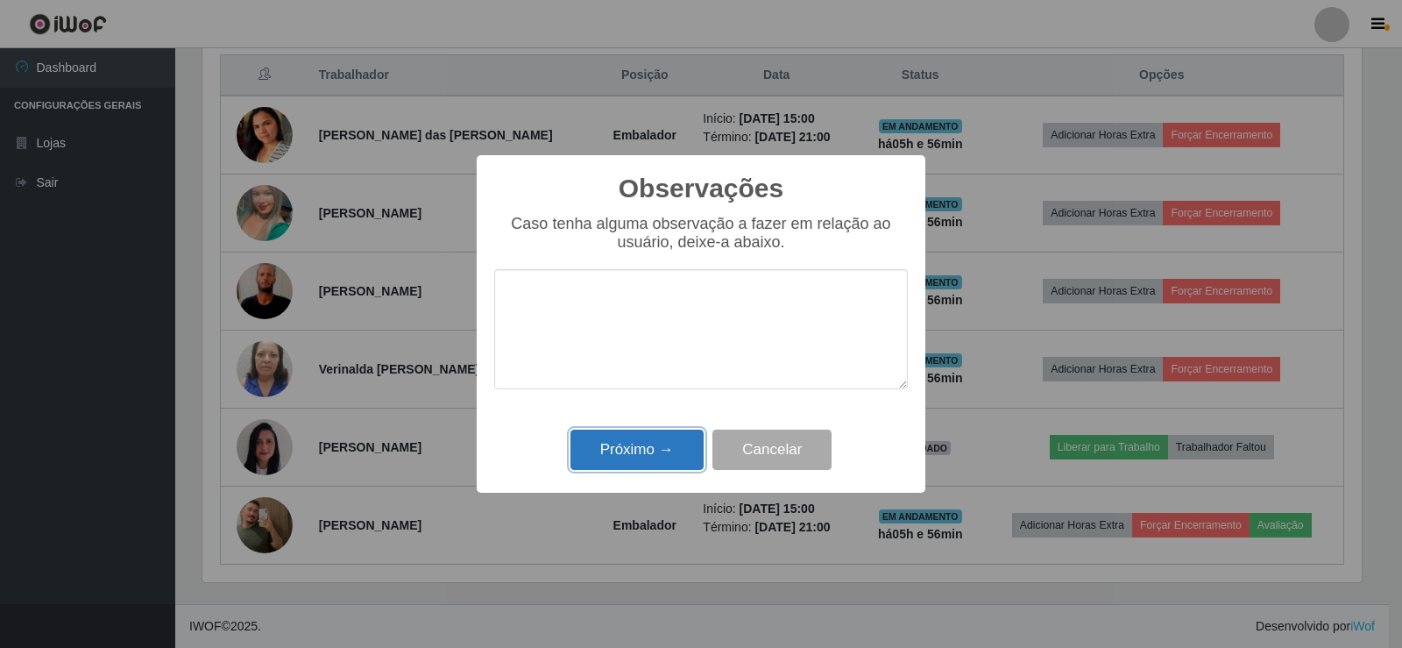
click at [665, 449] on button "Próximo →" at bounding box center [637, 449] width 133 height 41
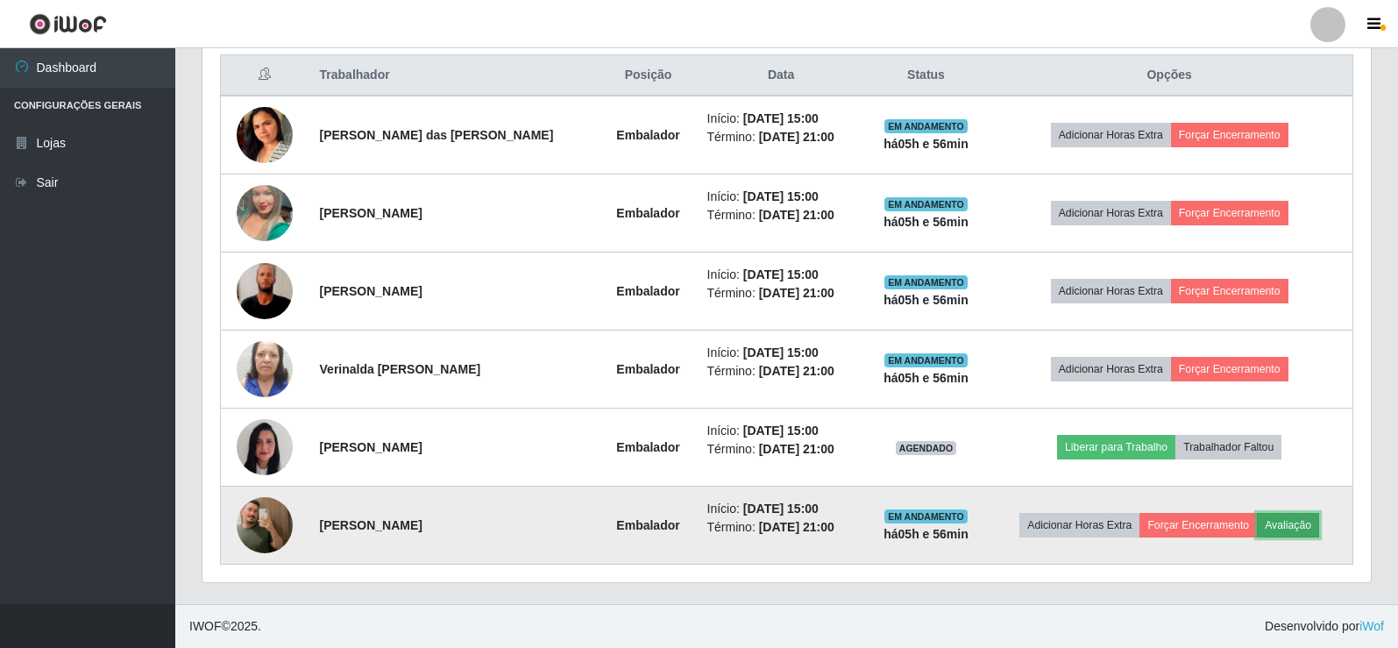
click at [1294, 525] on button "Avaliação" at bounding box center [1288, 525] width 62 height 25
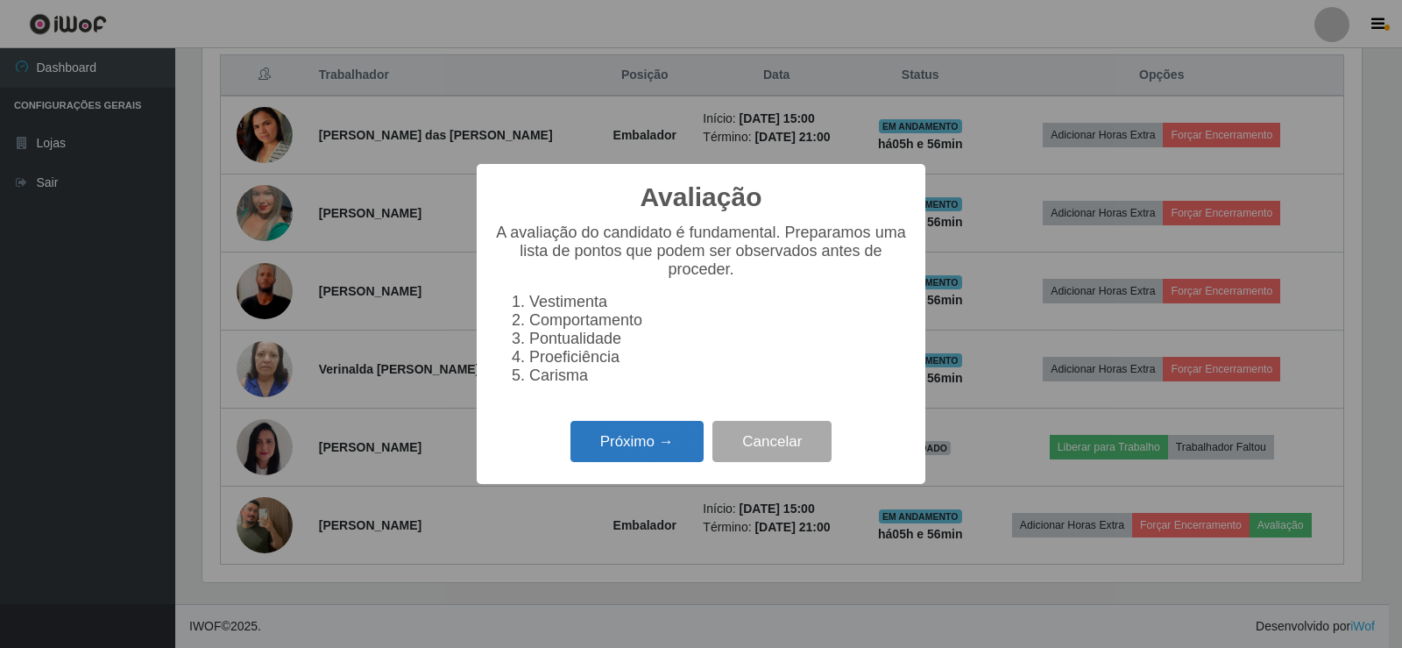
click at [599, 462] on button "Próximo →" at bounding box center [637, 441] width 133 height 41
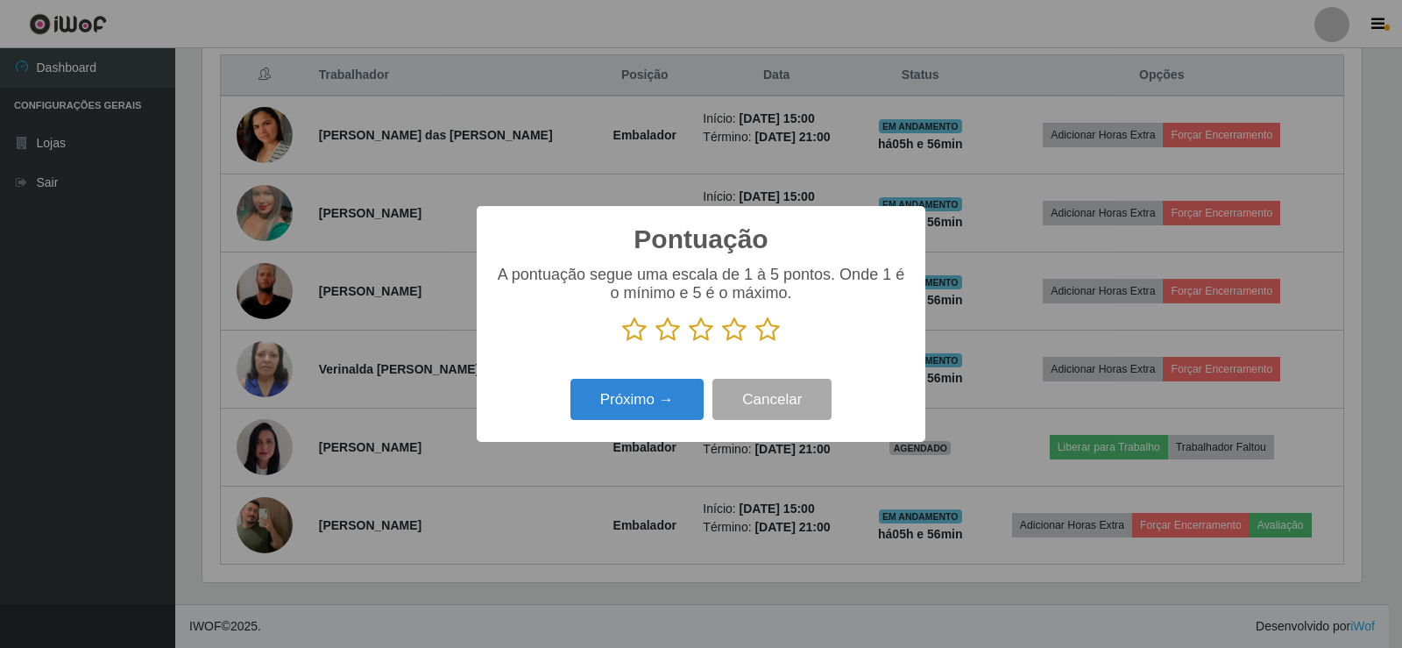
click at [766, 336] on icon at bounding box center [767, 329] width 25 height 26
click at [755, 343] on input "radio" at bounding box center [755, 343] width 0 height 0
click at [663, 391] on button "Próximo →" at bounding box center [637, 399] width 133 height 41
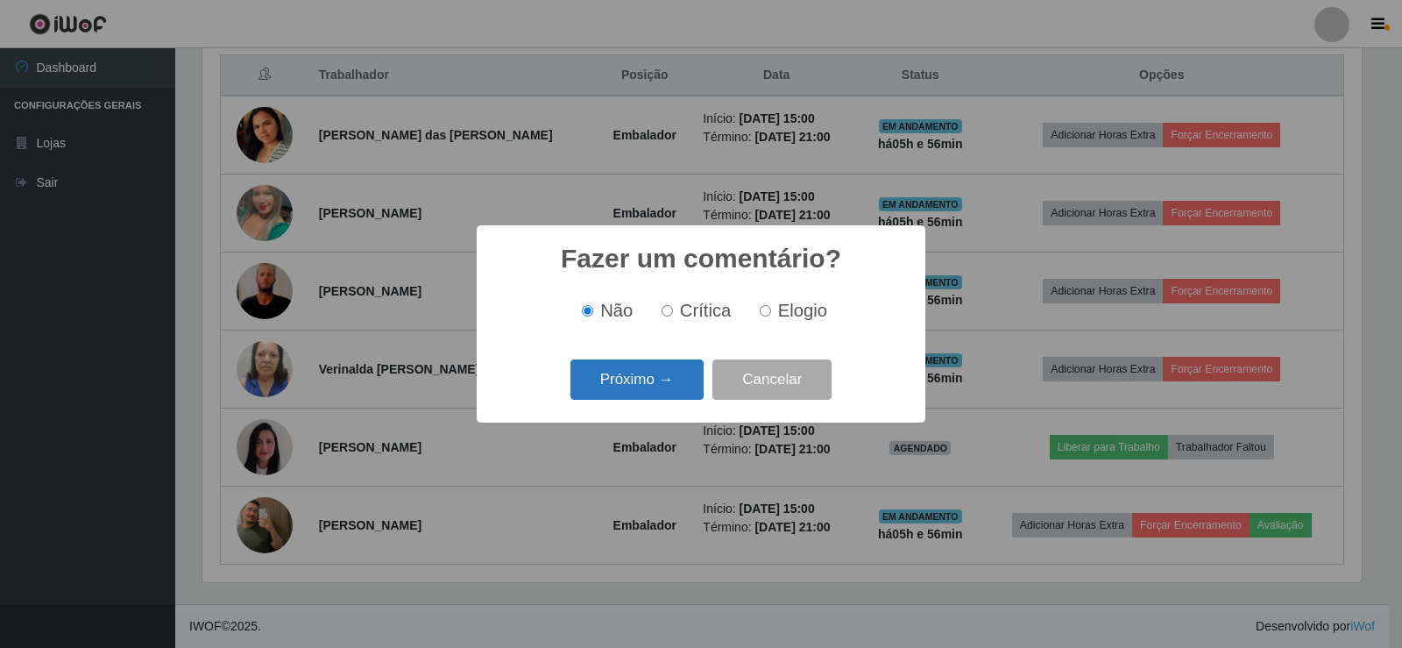
click at [662, 382] on button "Próximo →" at bounding box center [637, 379] width 133 height 41
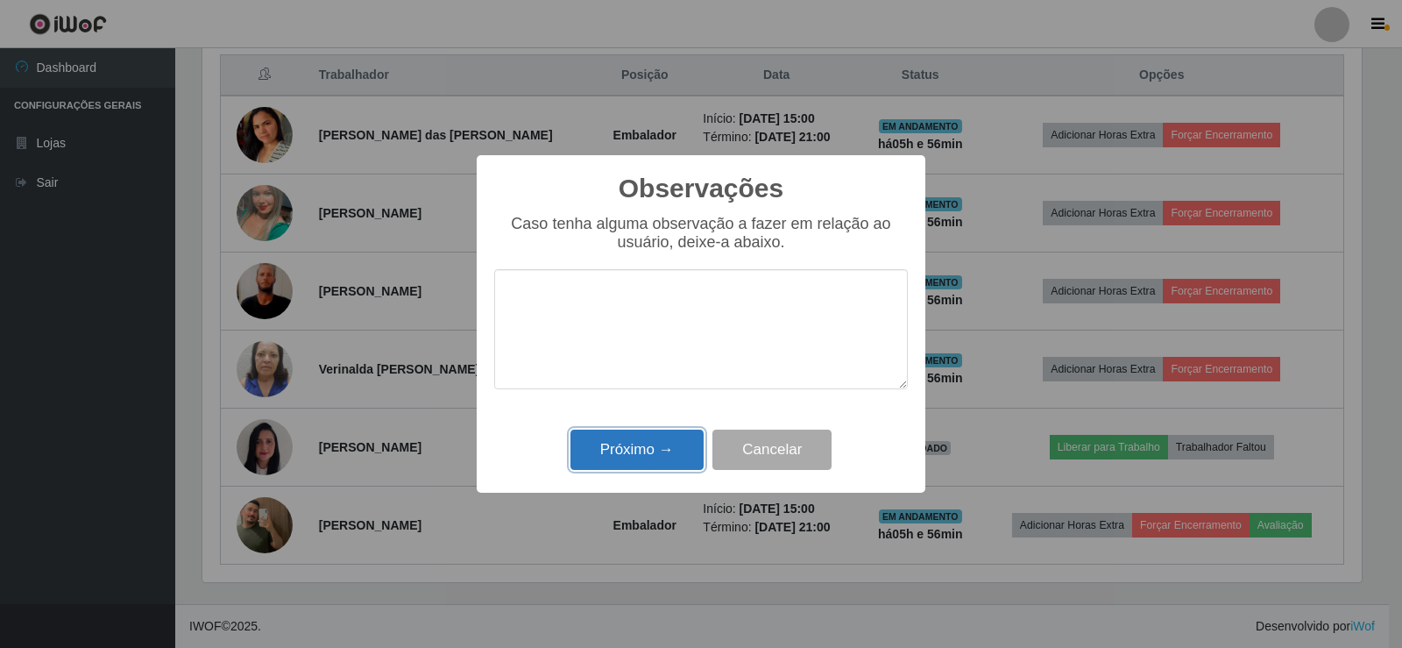
click at [664, 441] on button "Próximo →" at bounding box center [637, 449] width 133 height 41
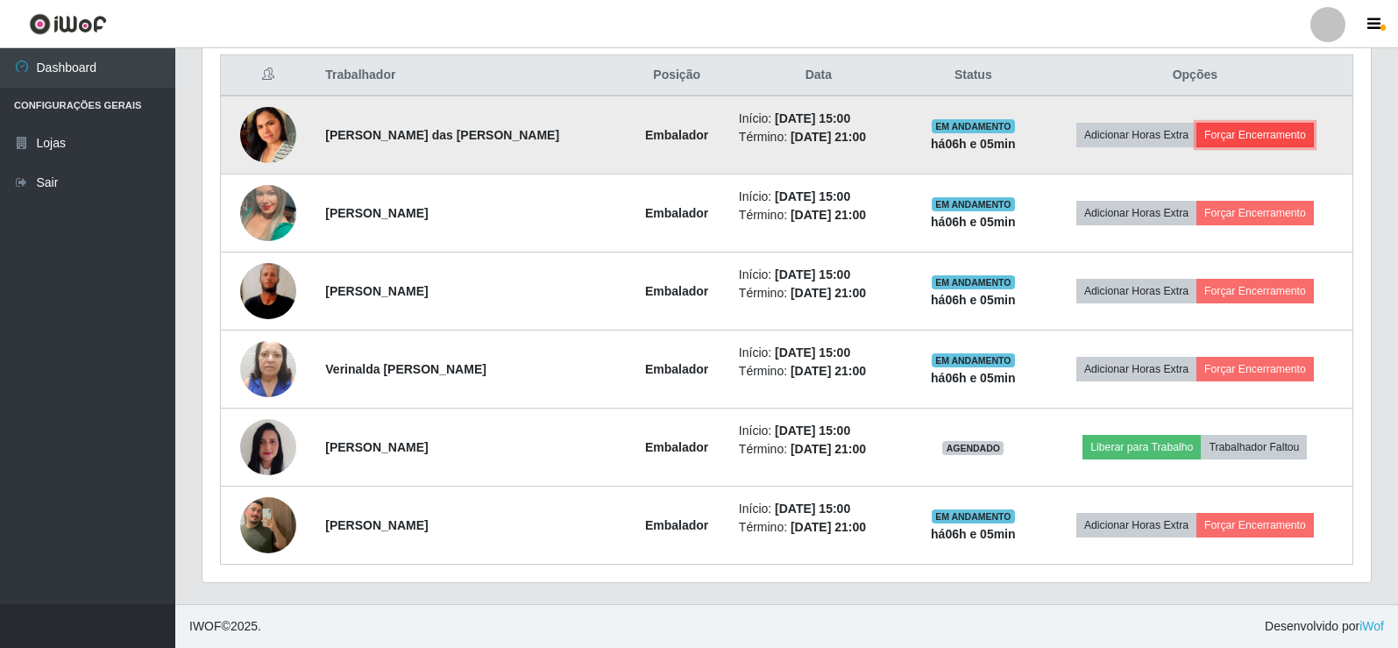
click at [1238, 136] on button "Forçar Encerramento" at bounding box center [1254, 135] width 117 height 25
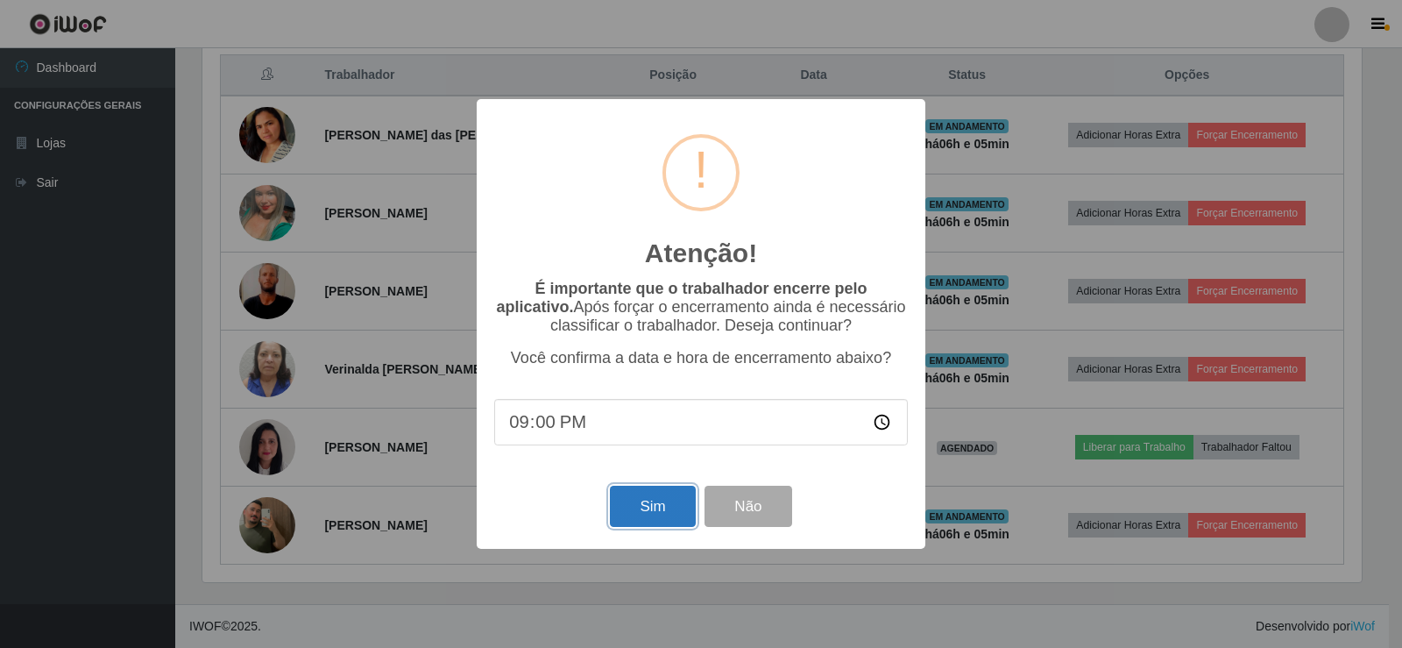
click at [635, 507] on button "Sim" at bounding box center [652, 506] width 85 height 41
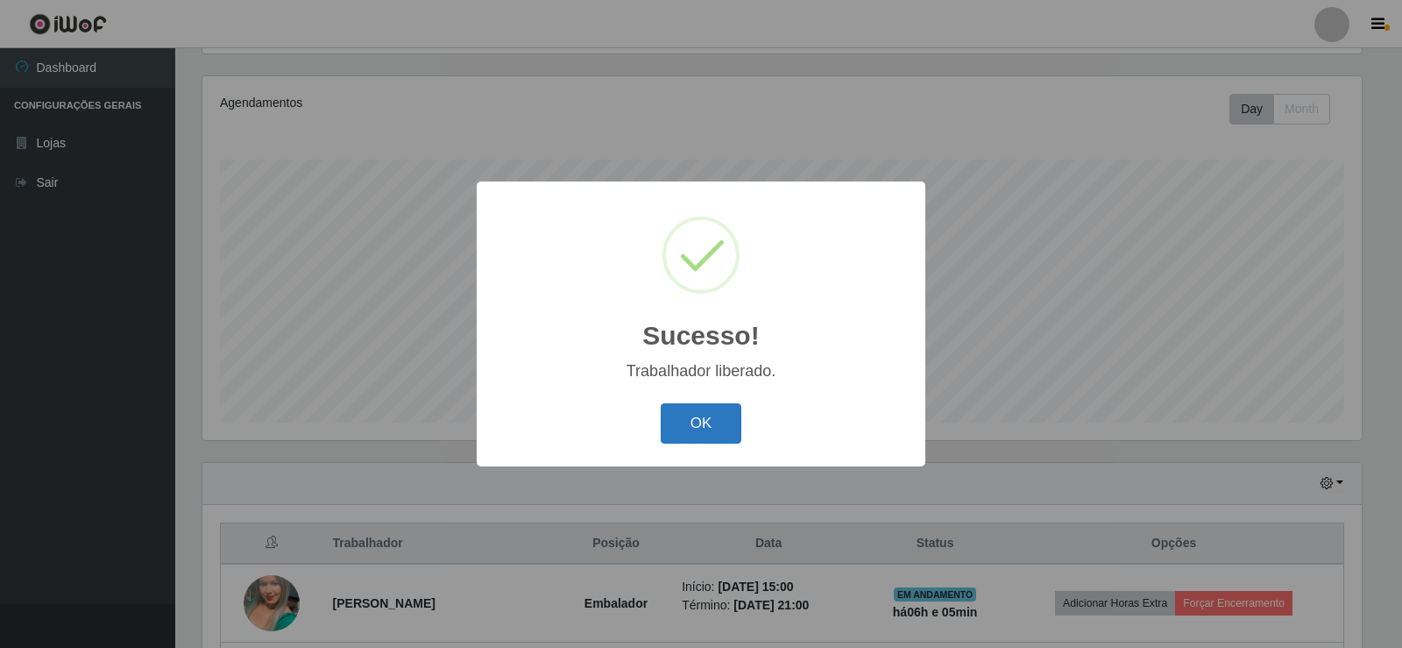
click at [712, 429] on button "OK" at bounding box center [702, 423] width 82 height 41
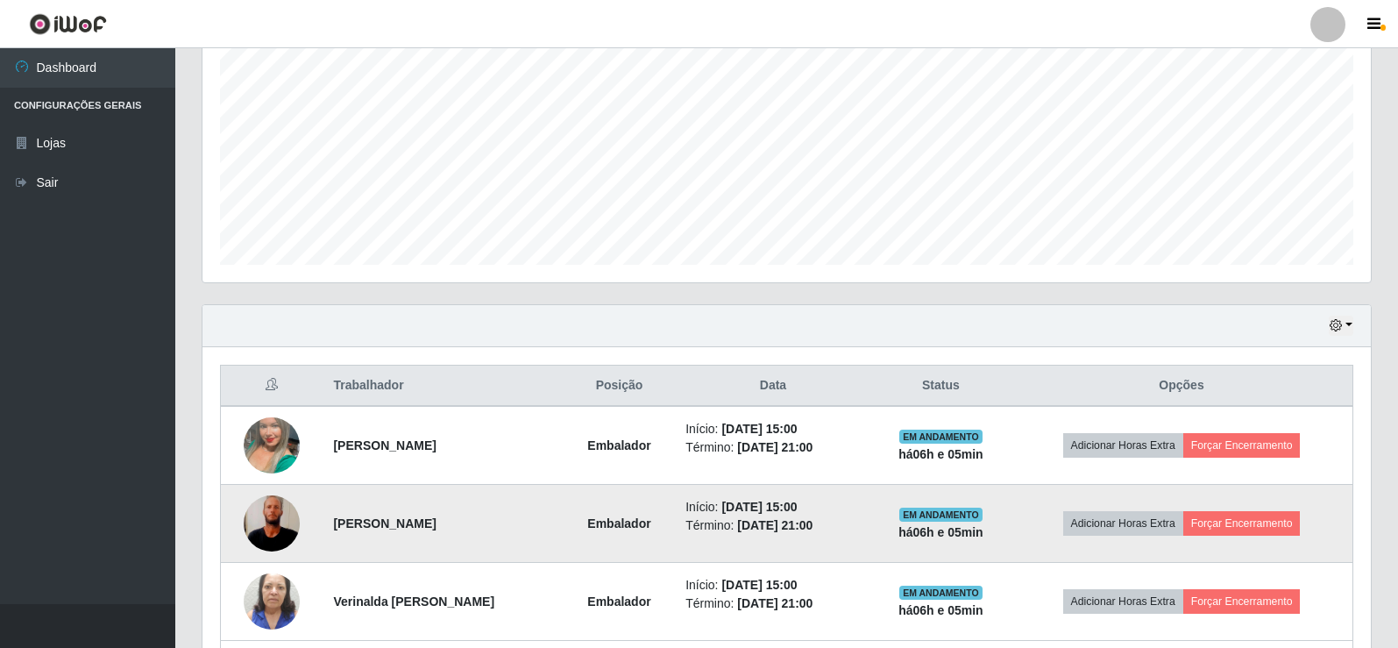
scroll to position [379, 0]
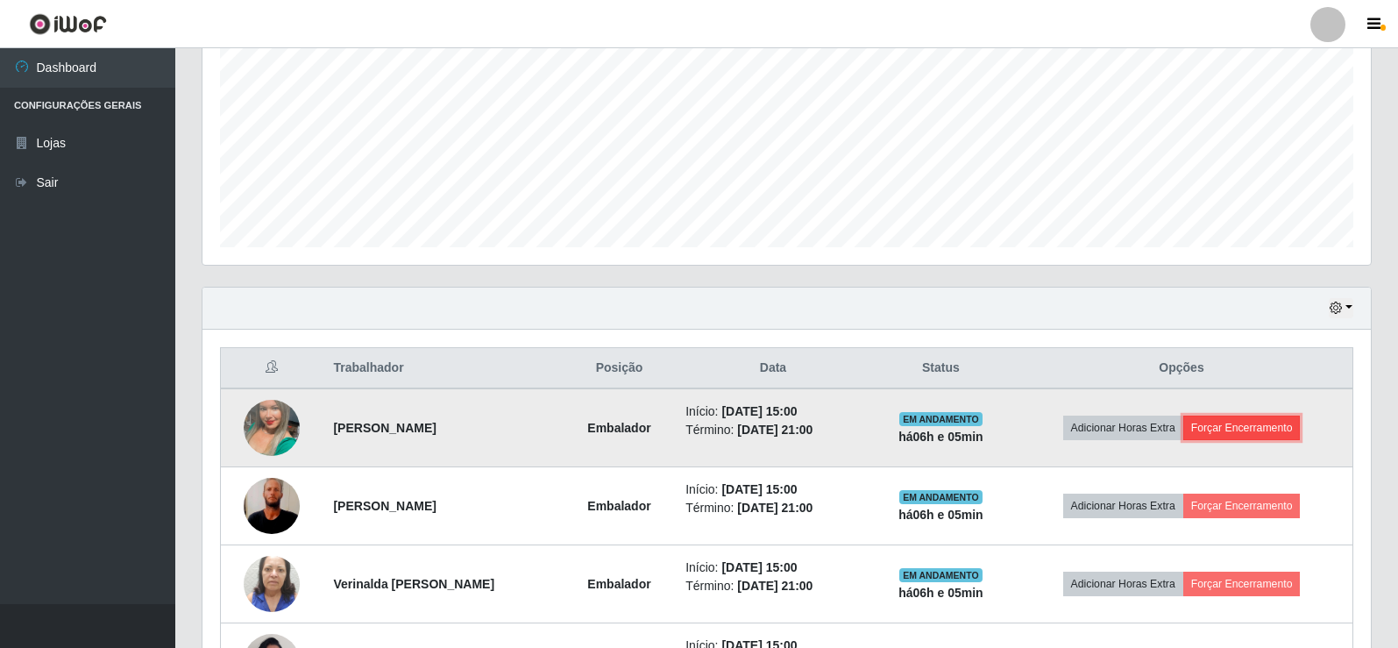
click at [1250, 427] on button "Forçar Encerramento" at bounding box center [1241, 427] width 117 height 25
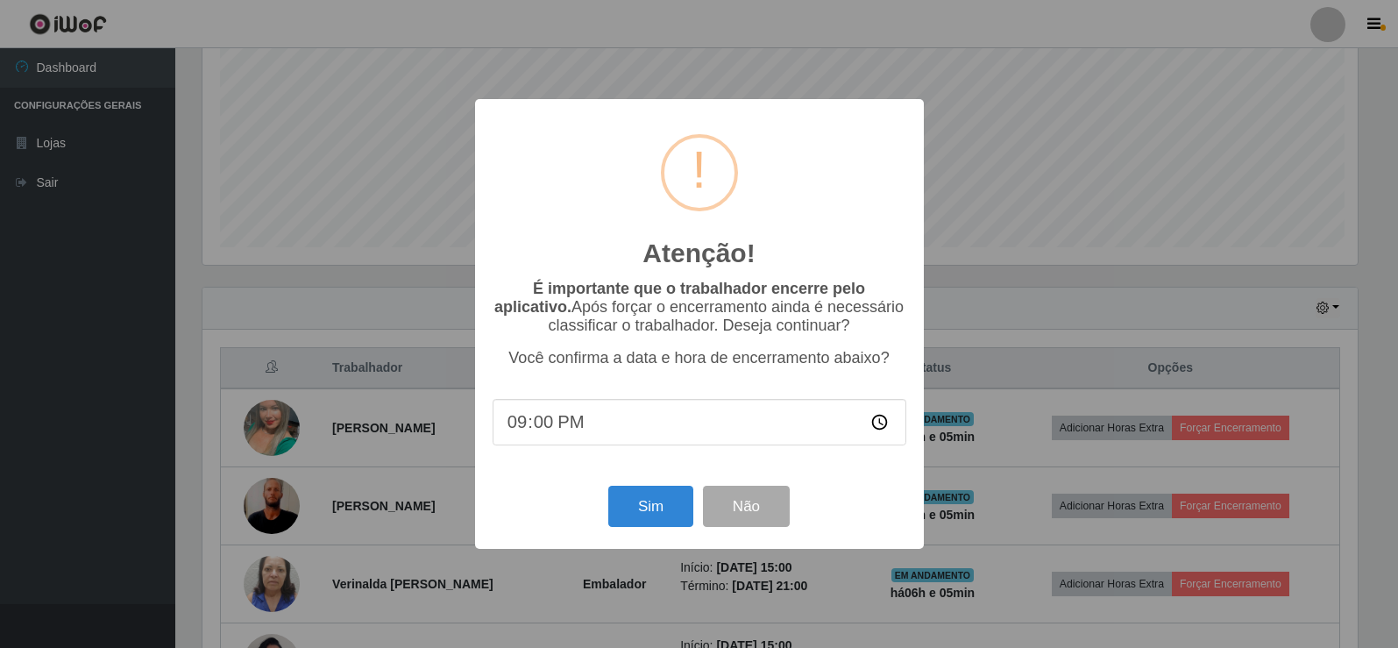
scroll to position [364, 1159]
click at [653, 508] on button "Sim" at bounding box center [652, 506] width 85 height 41
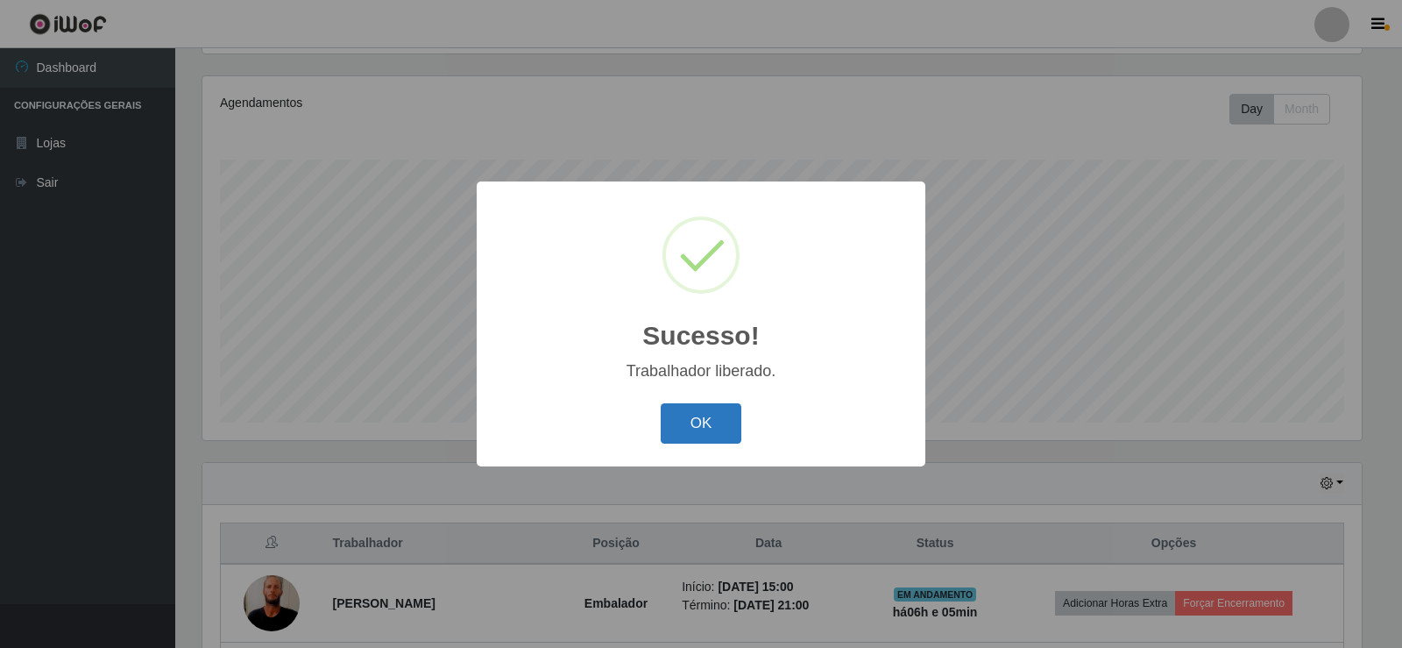
click at [731, 415] on button "OK" at bounding box center [702, 423] width 82 height 41
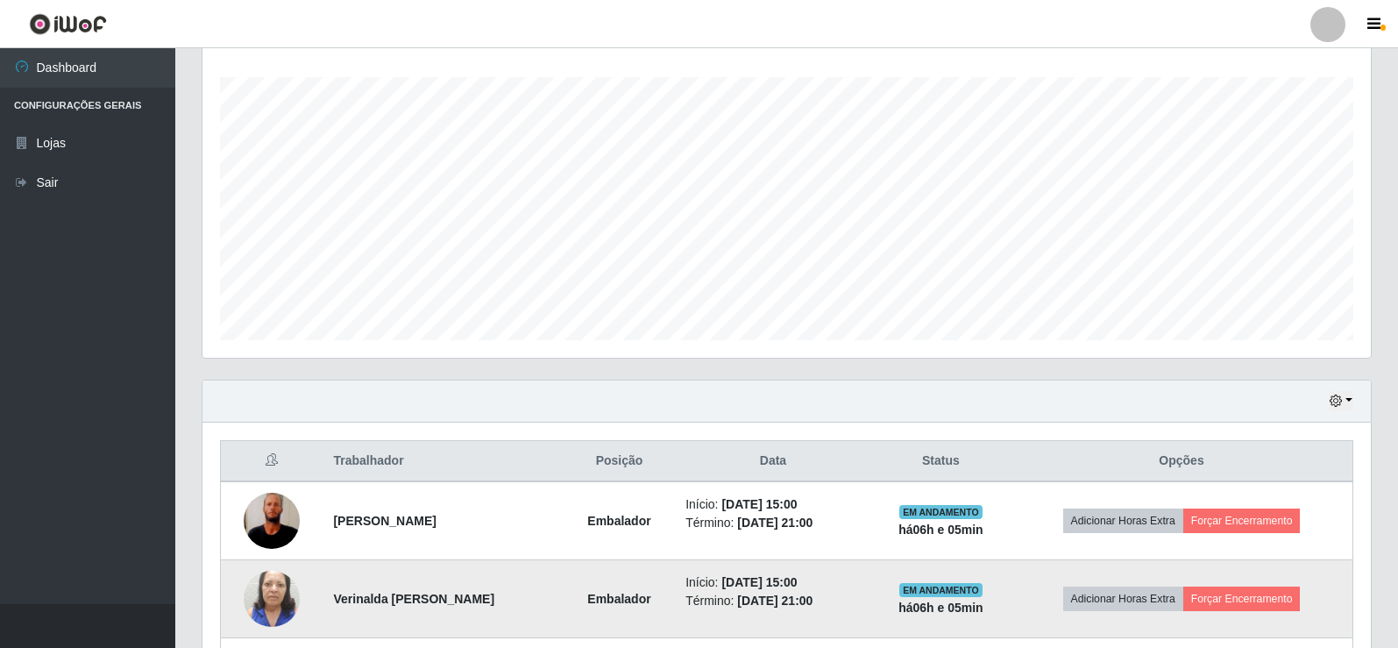
scroll to position [292, 0]
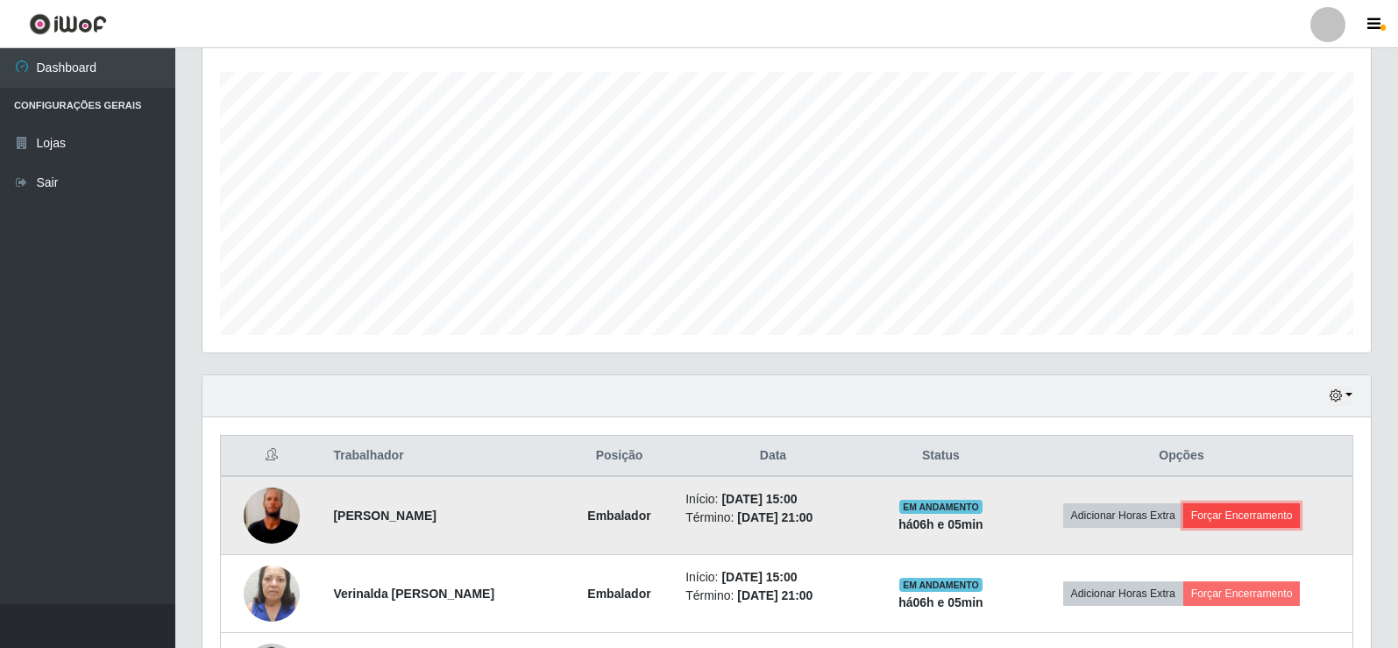
click at [1237, 514] on button "Forçar Encerramento" at bounding box center [1241, 515] width 117 height 25
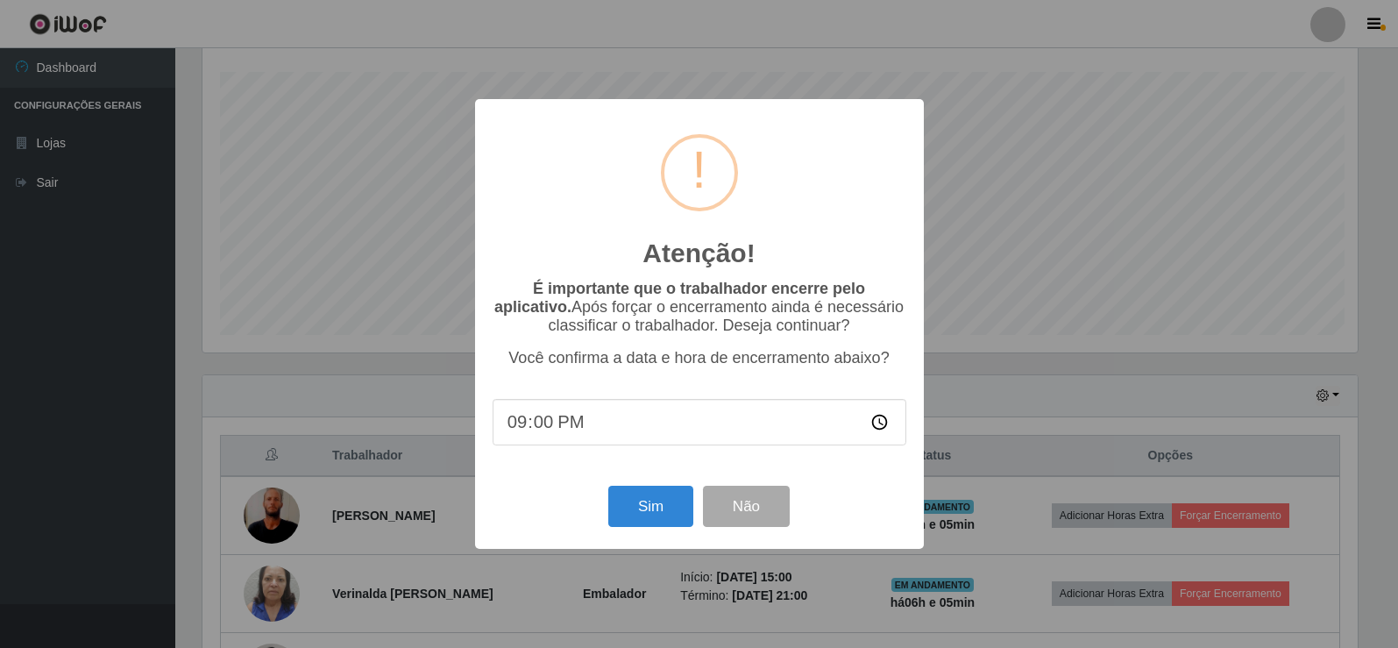
scroll to position [364, 1159]
click at [637, 514] on button "Sim" at bounding box center [652, 506] width 85 height 41
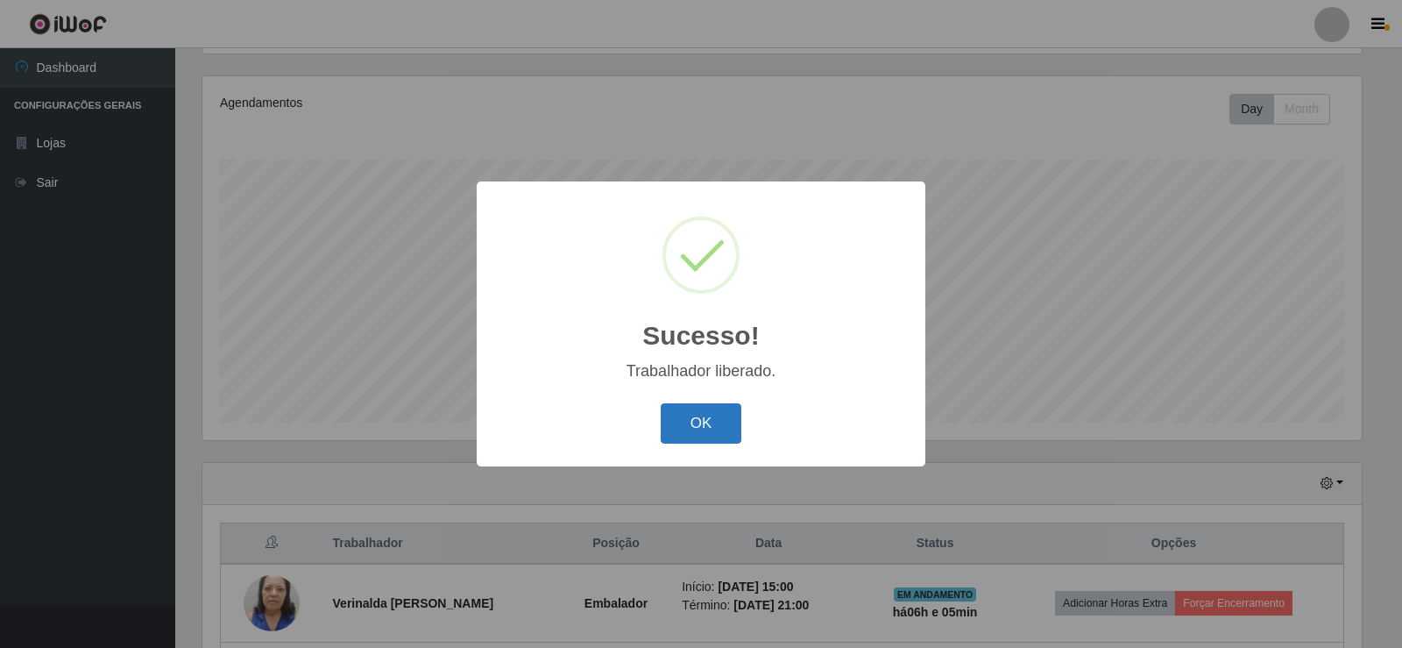
click at [700, 427] on button "OK" at bounding box center [702, 423] width 82 height 41
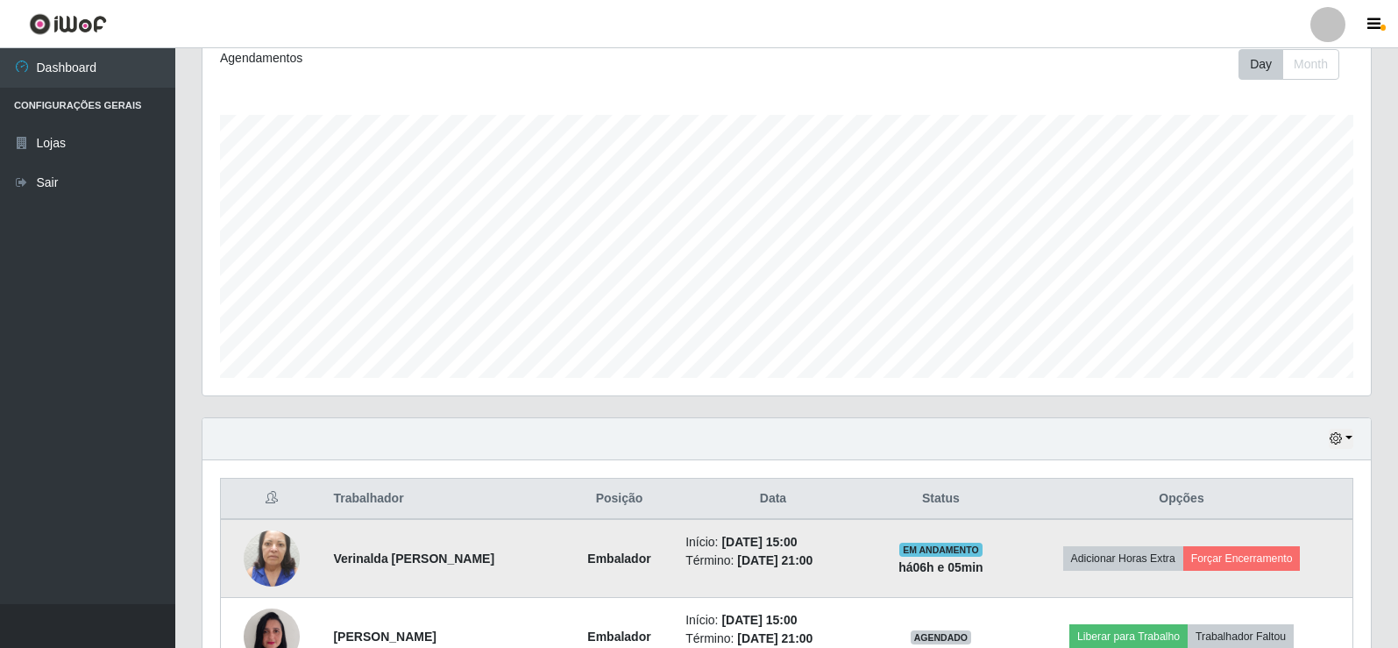
scroll to position [292, 0]
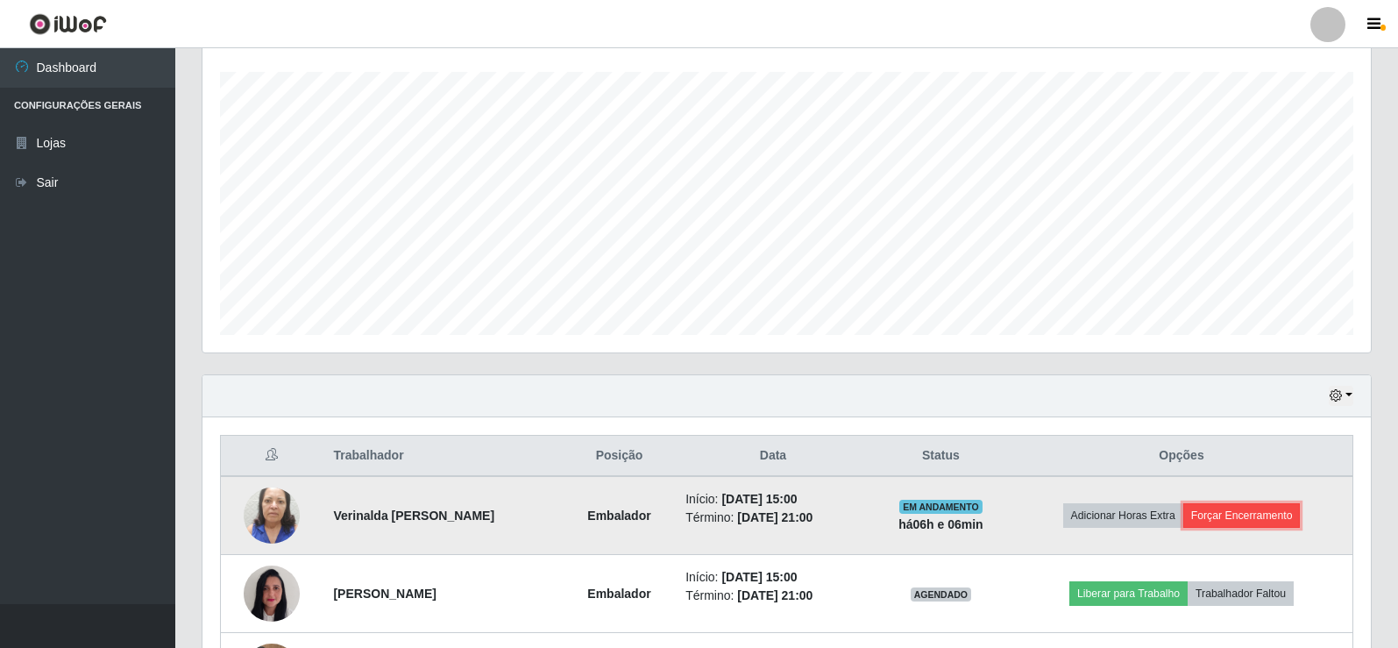
click at [1232, 508] on button "Forçar Encerramento" at bounding box center [1241, 515] width 117 height 25
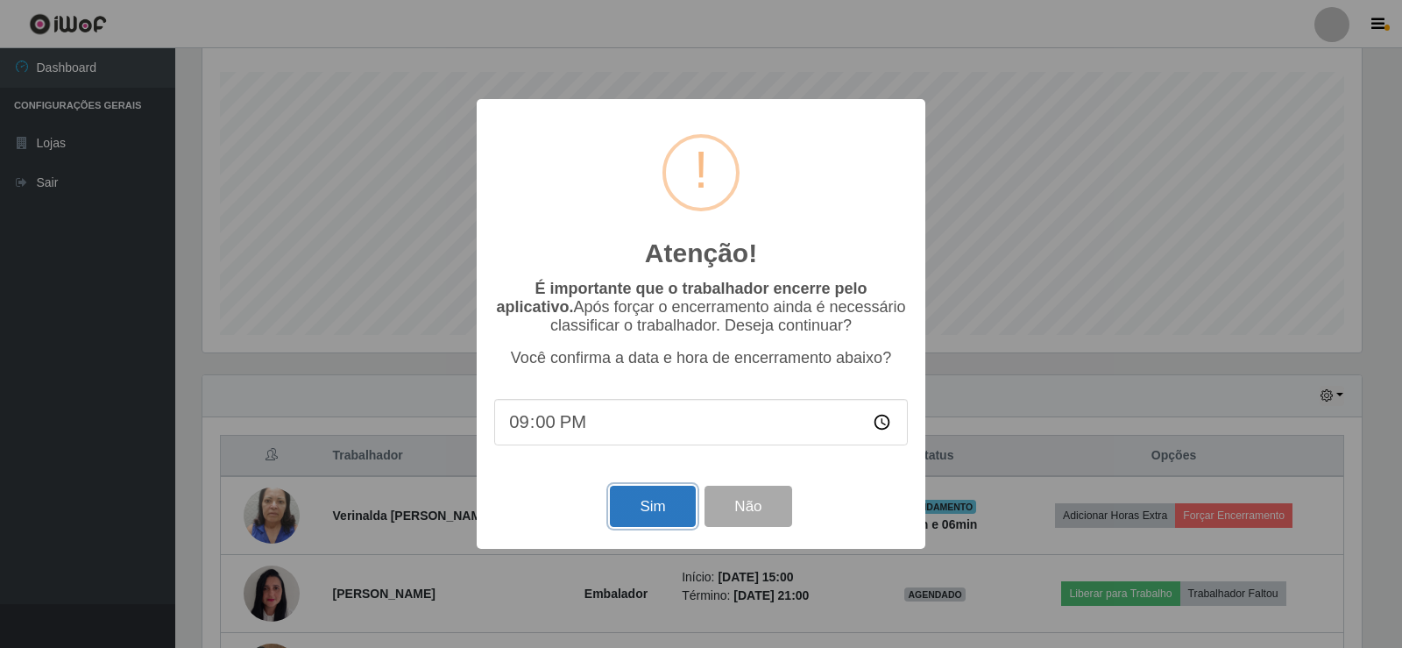
click at [649, 497] on button "Sim" at bounding box center [652, 506] width 85 height 41
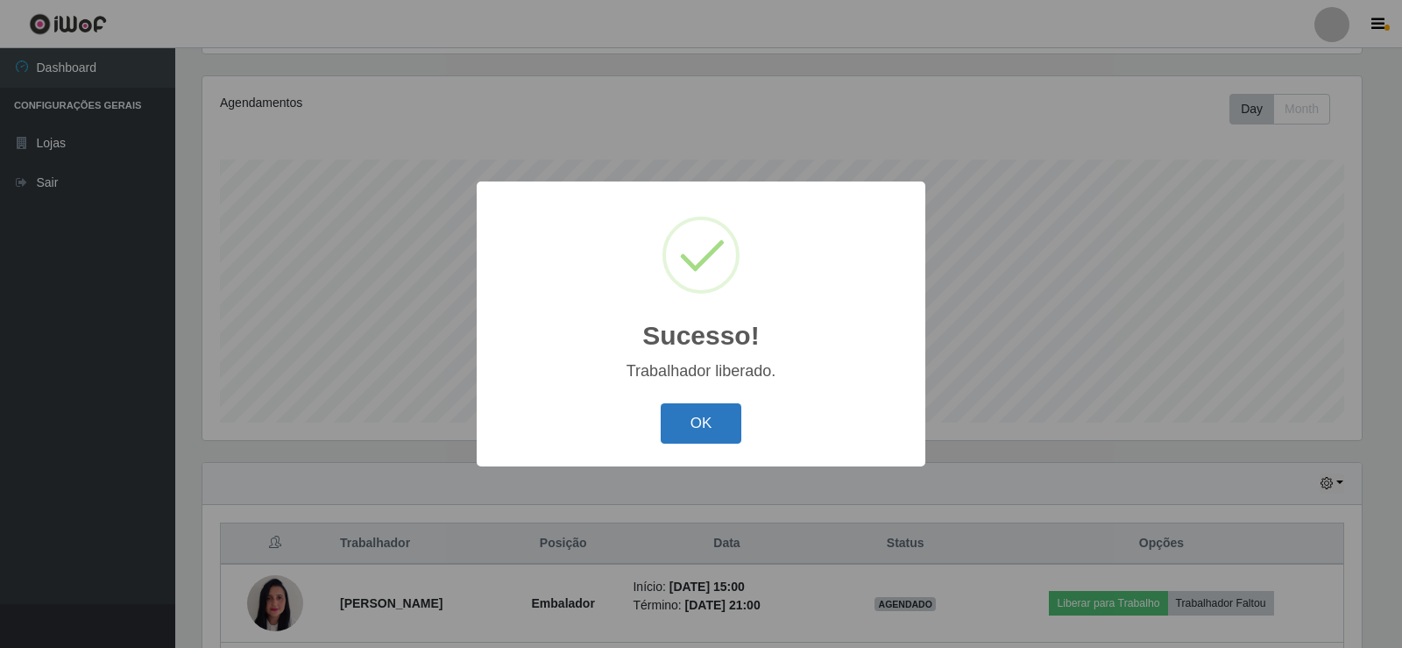
click at [689, 424] on button "OK" at bounding box center [702, 423] width 82 height 41
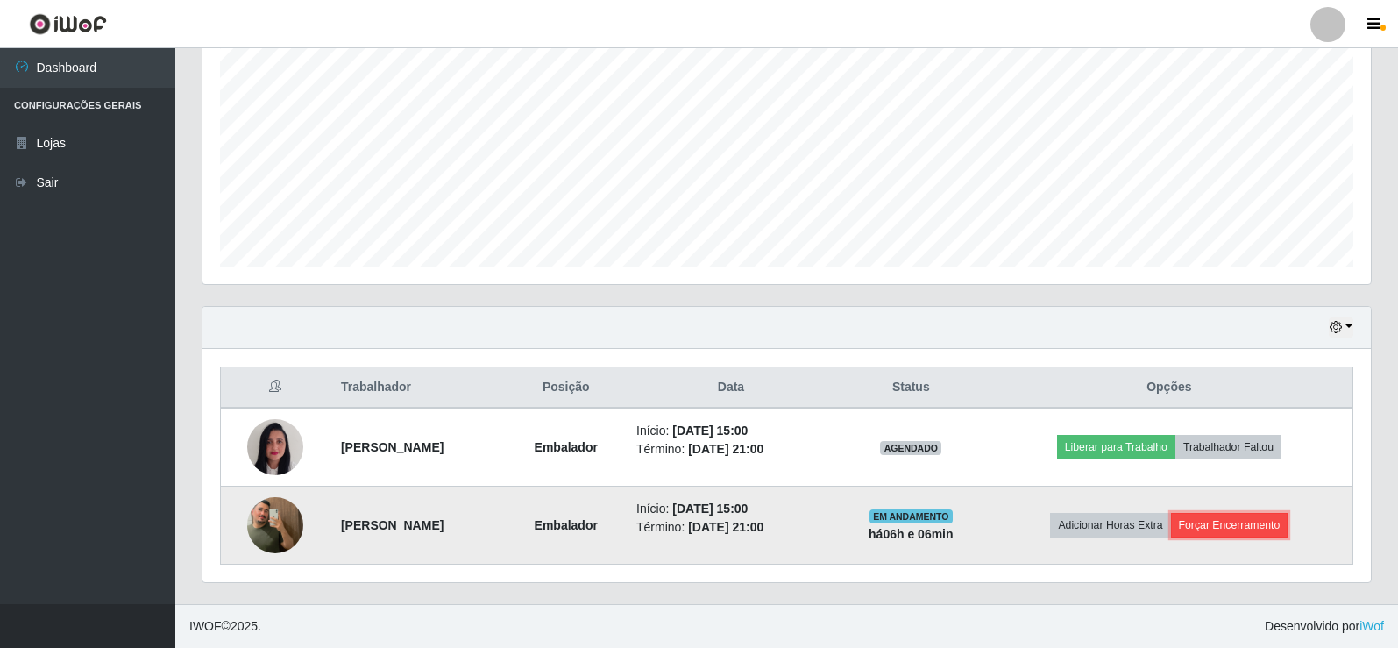
click at [1251, 521] on button "Forçar Encerramento" at bounding box center [1229, 525] width 117 height 25
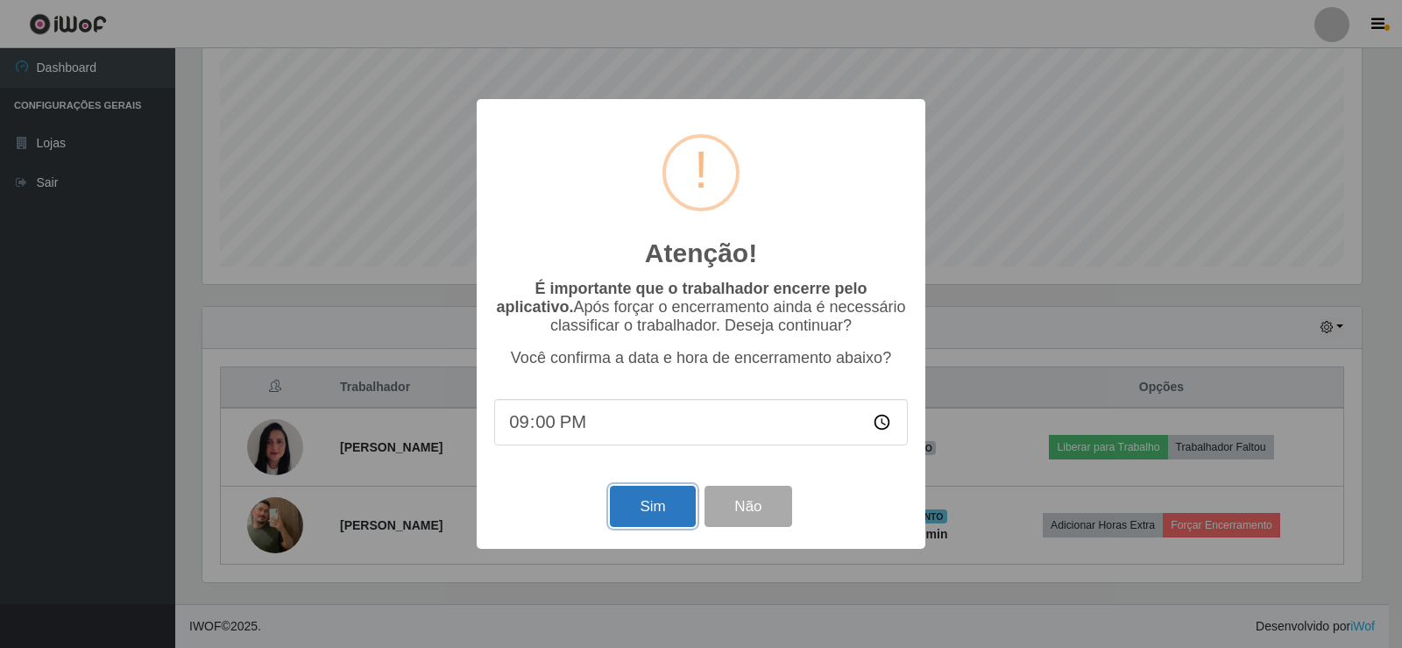
click at [635, 497] on button "Sim" at bounding box center [652, 506] width 85 height 41
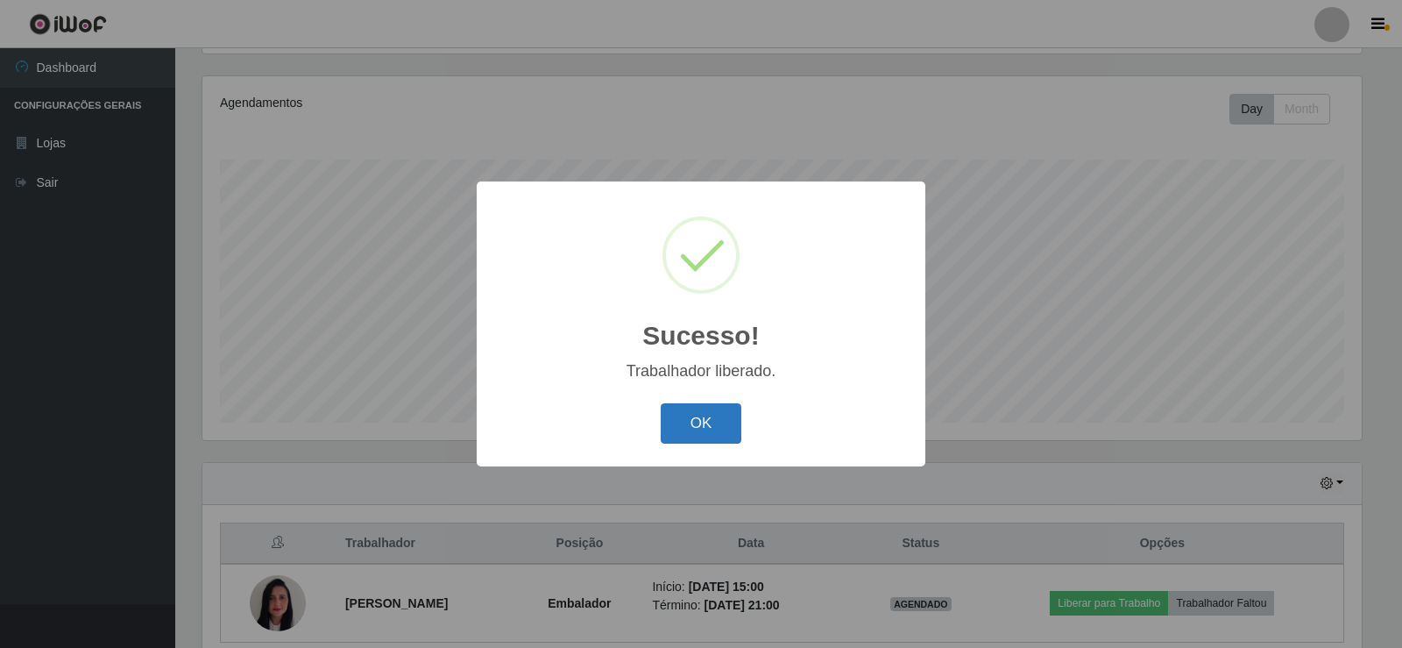
click at [689, 443] on button "OK" at bounding box center [702, 423] width 82 height 41
